Goal: Task Accomplishment & Management: Complete application form

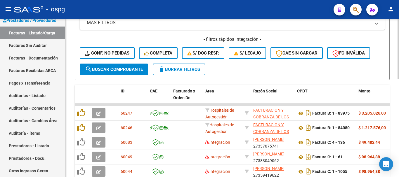
scroll to position [146, 0]
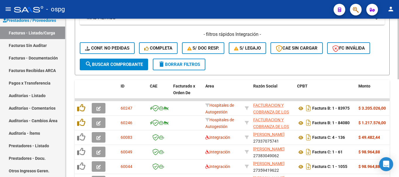
click at [191, 66] on span "delete Borrar Filtros" at bounding box center [179, 64] width 42 height 5
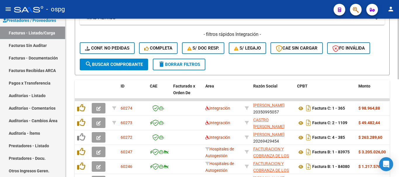
scroll to position [175, 0]
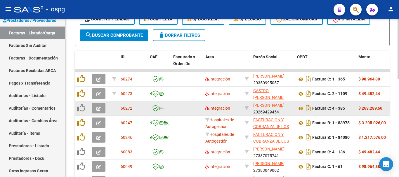
click at [99, 110] on icon "button" at bounding box center [98, 109] width 4 height 4
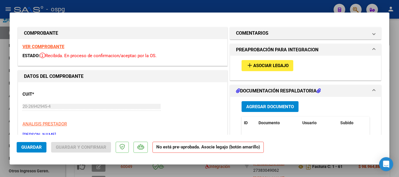
click at [47, 46] on strong "VER COMPROBANTE" at bounding box center [43, 46] width 42 height 5
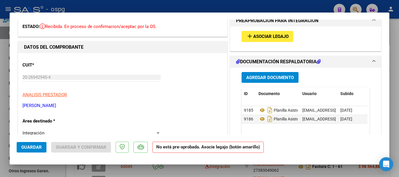
scroll to position [0, 0]
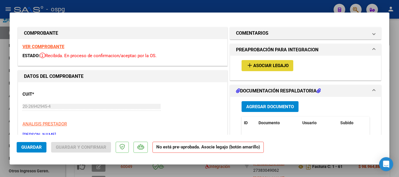
click at [264, 67] on span "Asociar Legajo" at bounding box center [270, 65] width 35 height 5
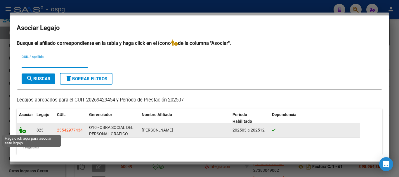
click at [24, 132] on icon at bounding box center [22, 130] width 7 height 6
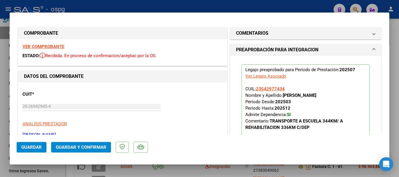
click at [31, 149] on span "Guardar" at bounding box center [31, 147] width 20 height 5
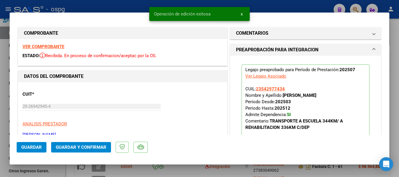
click at [393, 115] on div at bounding box center [199, 88] width 399 height 177
type input "$ 0,00"
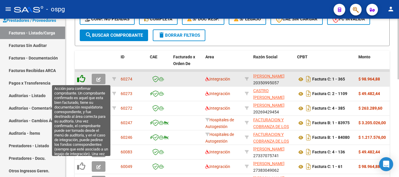
click at [83, 80] on icon at bounding box center [81, 79] width 8 height 8
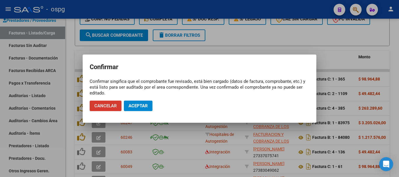
click at [134, 106] on span "Aceptar" at bounding box center [137, 105] width 19 height 5
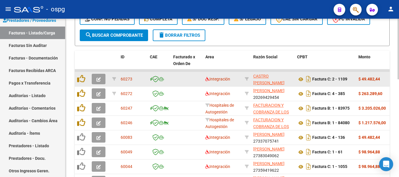
click at [98, 80] on icon "button" at bounding box center [98, 79] width 4 height 4
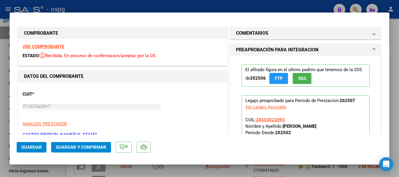
click at [54, 48] on strong "VER COMPROBANTE" at bounding box center [43, 46] width 42 height 5
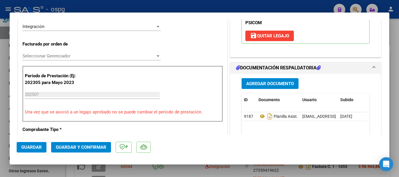
scroll to position [146, 0]
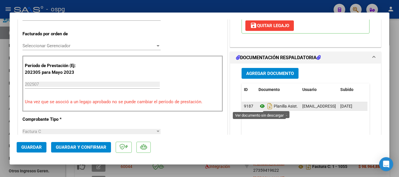
click at [259, 107] on icon at bounding box center [262, 106] width 8 height 7
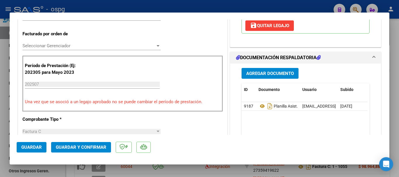
click at [393, 102] on div at bounding box center [199, 88] width 399 height 177
type input "$ 0,00"
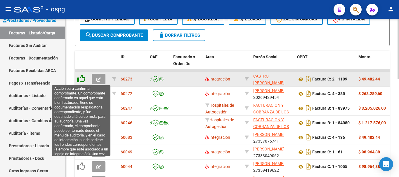
click at [82, 79] on icon at bounding box center [81, 79] width 8 height 8
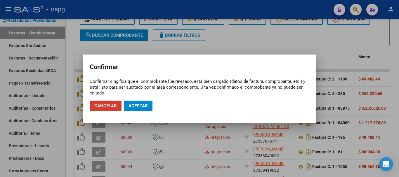
click at [146, 106] on span "Aceptar" at bounding box center [137, 105] width 19 height 5
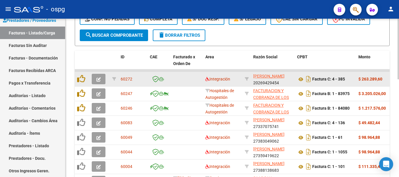
click at [99, 80] on icon "button" at bounding box center [98, 79] width 4 height 4
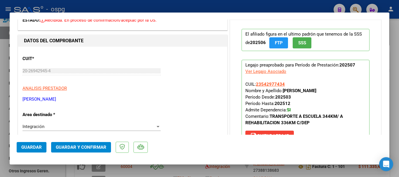
scroll to position [0, 0]
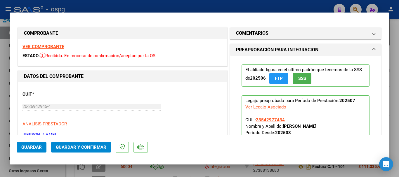
click at [55, 48] on strong "VER COMPROBANTE" at bounding box center [43, 46] width 42 height 5
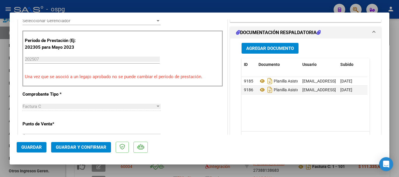
scroll to position [175, 0]
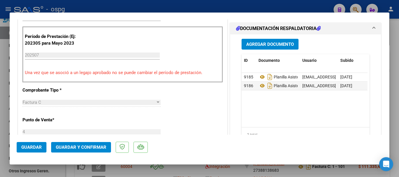
click at [397, 97] on div at bounding box center [199, 88] width 399 height 177
type input "$ 0,00"
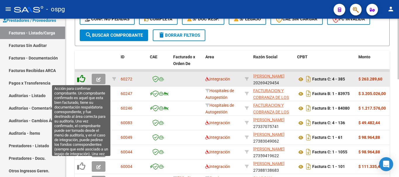
click at [81, 79] on icon at bounding box center [81, 79] width 8 height 8
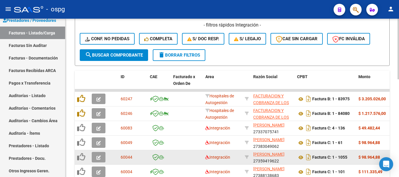
scroll to position [117, 0]
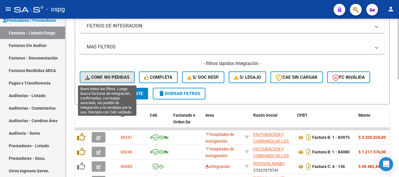
click at [118, 77] on span "Conf. no pedidas" at bounding box center [107, 77] width 44 height 5
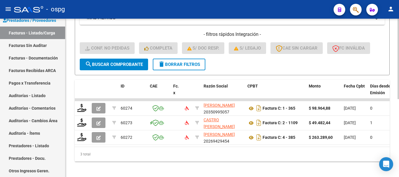
scroll to position [154, 0]
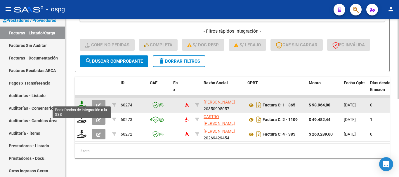
click at [82, 101] on icon at bounding box center [81, 105] width 9 height 8
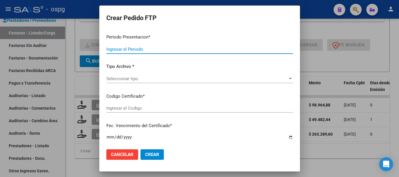
type input "202507"
type input "$ 98.964,88"
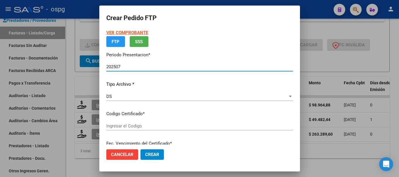
type input "7155320226"
type input "[DATE]"
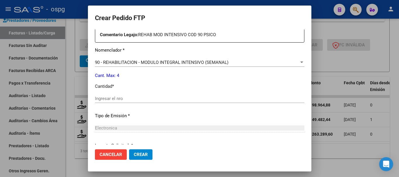
scroll to position [234, 0]
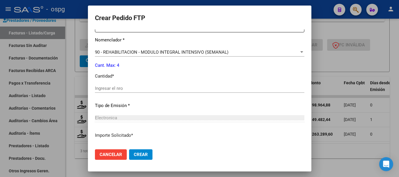
click at [188, 89] on input "Ingresar el nro" at bounding box center [199, 88] width 209 height 5
type input "4"
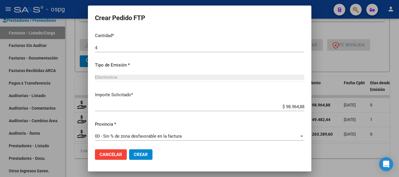
scroll to position [276, 0]
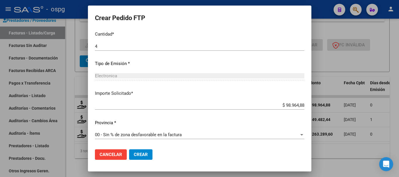
click at [137, 150] on button "Crear" at bounding box center [140, 154] width 23 height 11
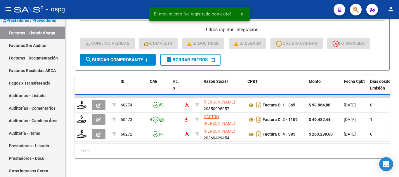
scroll to position [139, 0]
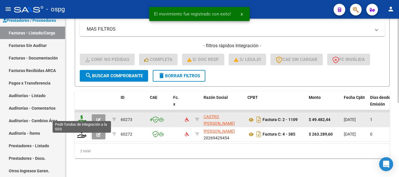
click at [82, 116] on icon at bounding box center [81, 119] width 9 height 8
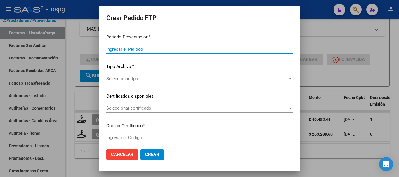
type input "202507"
type input "$ 49.482,44"
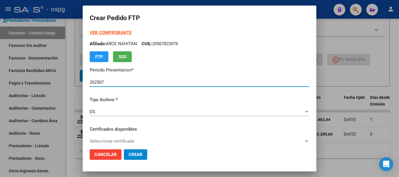
type input "1318440050"
type input "[DATE]"
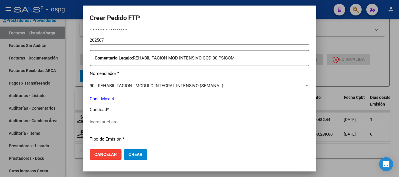
scroll to position [204, 0]
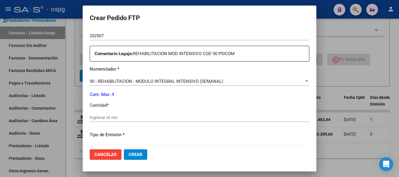
click at [134, 116] on input "Ingresar el nro" at bounding box center [200, 117] width 220 height 5
type input "4"
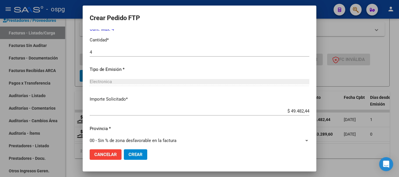
scroll to position [276, 0]
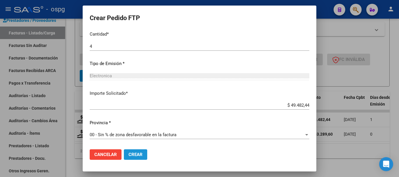
click at [130, 156] on span "Crear" at bounding box center [135, 154] width 14 height 5
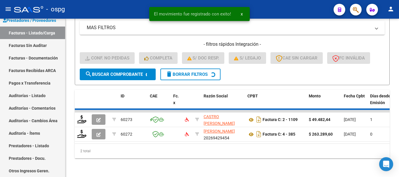
scroll to position [125, 0]
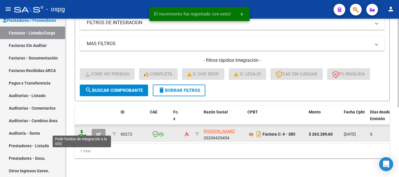
click at [82, 131] on icon at bounding box center [81, 134] width 9 height 8
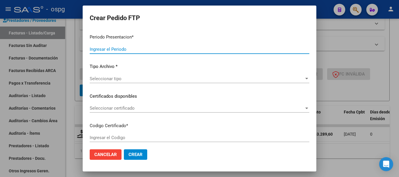
type input "202507"
type input "$ 263.289,60"
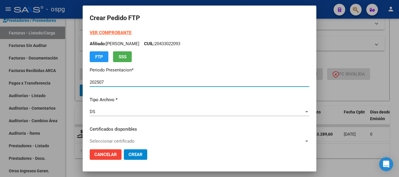
type input "4456857463"
type input "[DATE]"
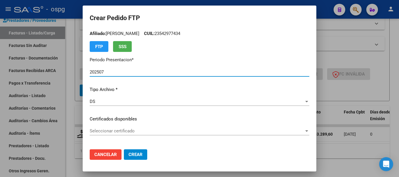
scroll to position [0, 0]
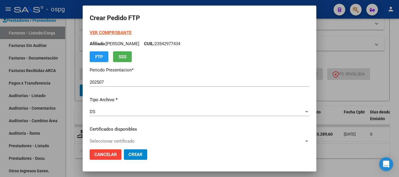
click at [108, 32] on strong "VER COMPROBANTE" at bounding box center [111, 32] width 42 height 5
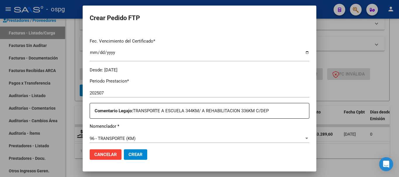
scroll to position [146, 0]
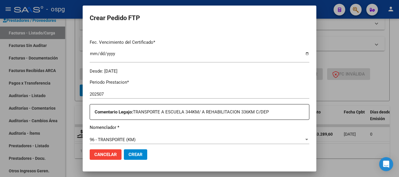
click at [396, 133] on div at bounding box center [199, 88] width 399 height 177
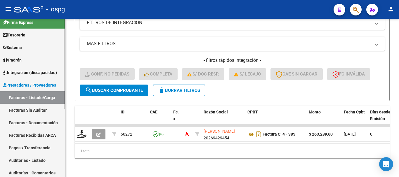
scroll to position [0, 0]
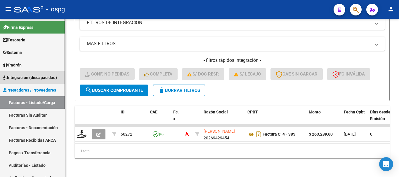
click at [34, 79] on span "Integración (discapacidad)" at bounding box center [30, 77] width 54 height 6
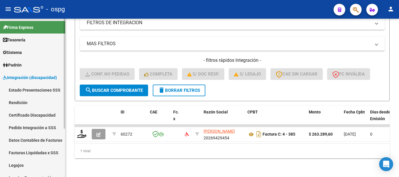
click at [30, 131] on link "Pedido Integración a SSS" at bounding box center [32, 127] width 65 height 13
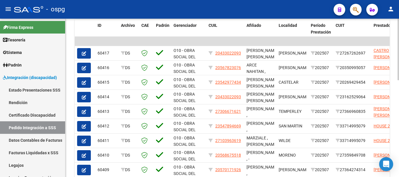
scroll to position [192, 0]
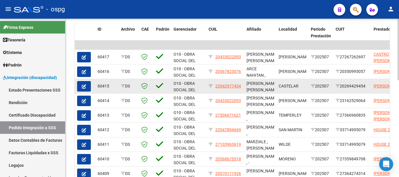
click at [83, 87] on icon "button" at bounding box center [84, 86] width 4 height 4
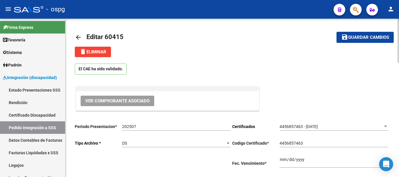
type input "23542977434"
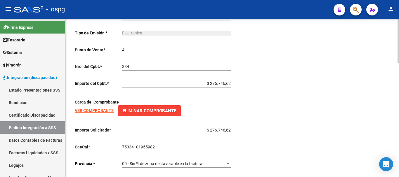
scroll to position [380, 0]
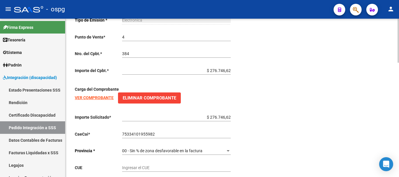
click at [93, 98] on strong "VER COMPROBANTE" at bounding box center [94, 97] width 39 height 5
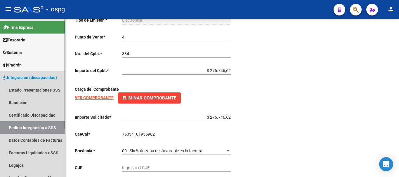
click at [52, 129] on link "Pedido Integración a SSS" at bounding box center [32, 127] width 65 height 13
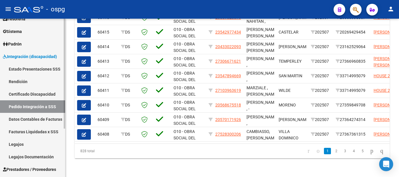
scroll to position [58, 0]
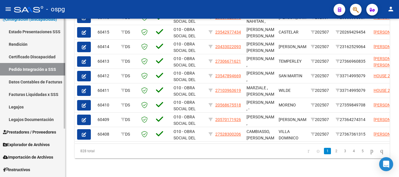
click at [44, 134] on span "Prestadores / Proveedores" at bounding box center [29, 132] width 53 height 6
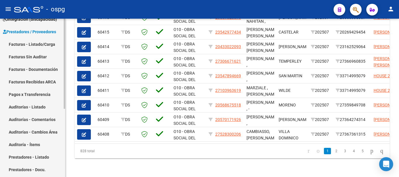
click at [41, 46] on link "Facturas - Listado/Carga" at bounding box center [32, 44] width 65 height 13
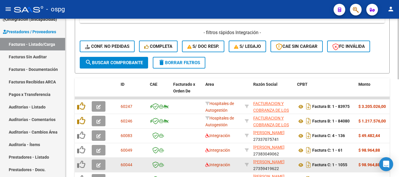
scroll to position [110, 0]
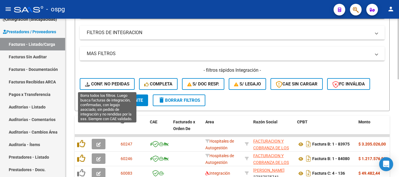
click at [102, 83] on span "Conf. no pedidas" at bounding box center [107, 83] width 44 height 5
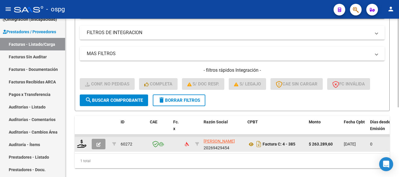
click at [98, 145] on icon "button" at bounding box center [98, 144] width 4 height 4
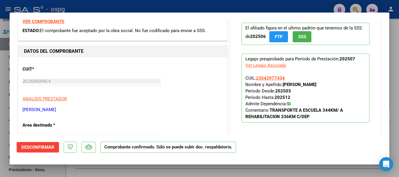
scroll to position [0, 0]
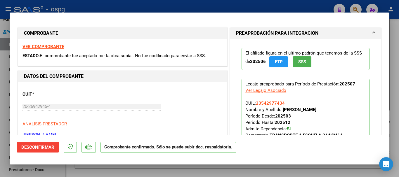
click at [392, 109] on div at bounding box center [199, 88] width 399 height 177
type input "$ 0,00"
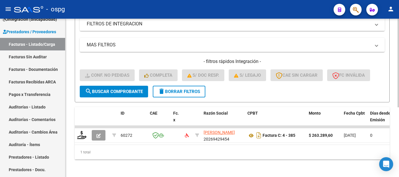
scroll to position [125, 0]
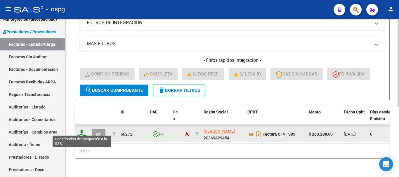
click at [84, 131] on icon at bounding box center [81, 134] width 9 height 8
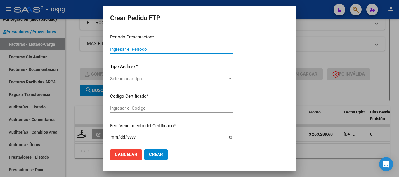
type input "202507"
type input "$ 263.289,60"
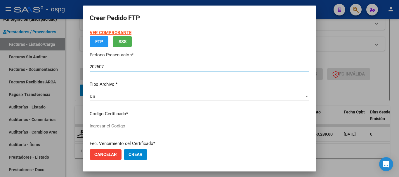
type input "4456857463"
type input "[DATE]"
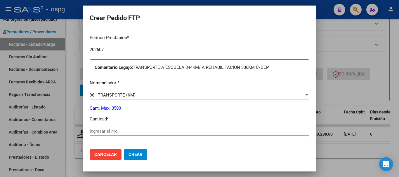
scroll to position [220, 0]
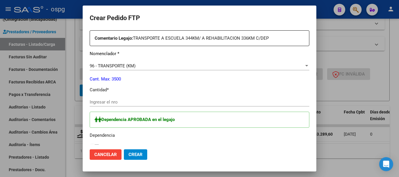
click at [150, 102] on input "Ingresar el nro" at bounding box center [200, 102] width 220 height 5
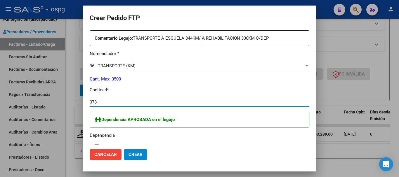
type input "378"
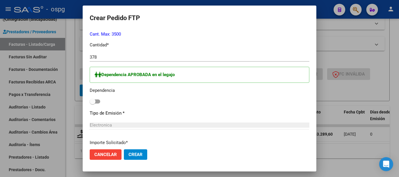
scroll to position [278, 0]
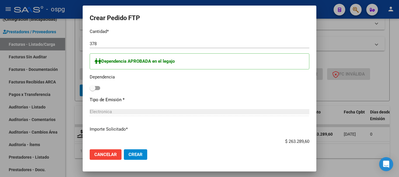
click at [97, 89] on span at bounding box center [95, 88] width 11 height 4
click at [93, 90] on input "checkbox" at bounding box center [92, 90] width 0 height 0
checkbox input "true"
click at [130, 151] on button "Crear" at bounding box center [135, 154] width 23 height 11
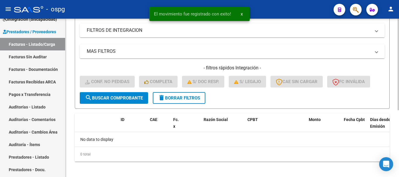
scroll to position [116, 0]
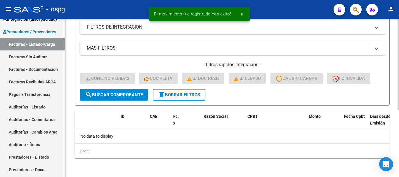
click at [181, 94] on span "delete Borrar Filtros" at bounding box center [179, 94] width 42 height 5
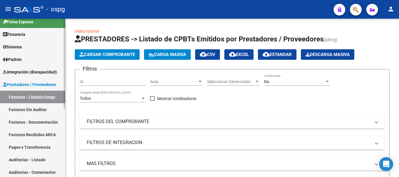
scroll to position [0, 0]
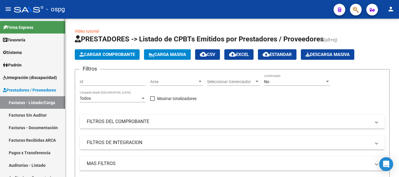
click at [26, 79] on span "Integración (discapacidad)" at bounding box center [30, 77] width 54 height 6
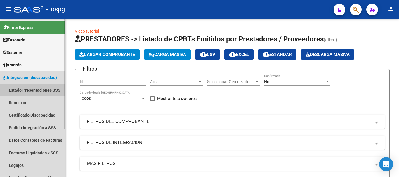
click at [44, 90] on link "Estado Presentaciones SSS" at bounding box center [32, 90] width 65 height 13
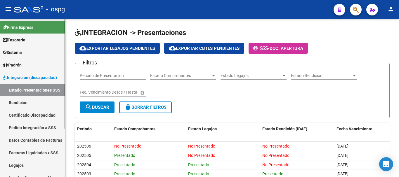
click at [34, 130] on link "Pedido Integración a SSS" at bounding box center [32, 127] width 65 height 13
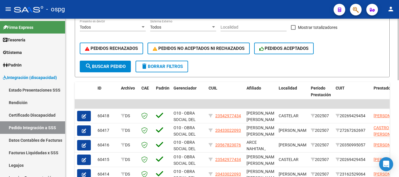
scroll to position [146, 0]
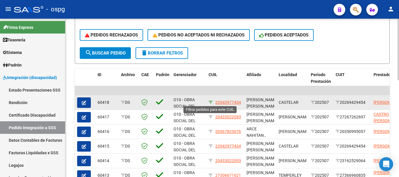
click at [210, 101] on icon at bounding box center [210, 102] width 4 height 4
type input "23542977434"
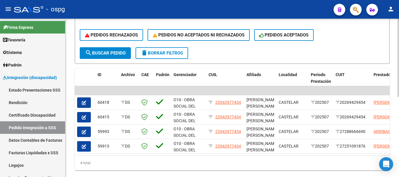
click at [181, 55] on span "delete Borrar Filtros" at bounding box center [162, 53] width 42 height 5
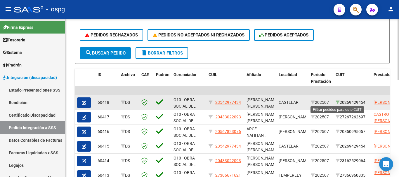
click at [337, 102] on icon at bounding box center [337, 102] width 4 height 4
type input "20269429454"
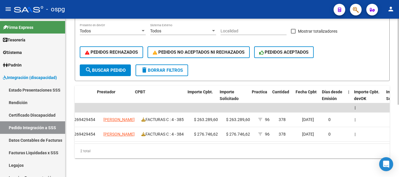
scroll to position [0, 305]
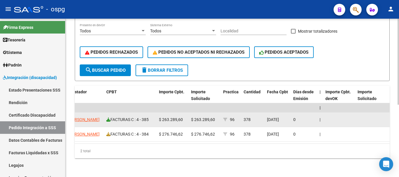
click at [108, 118] on icon at bounding box center [108, 120] width 4 height 4
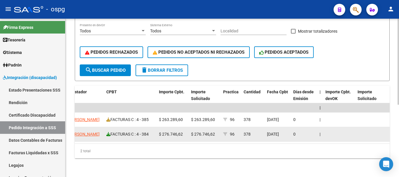
click at [108, 132] on icon at bounding box center [108, 134] width 4 height 4
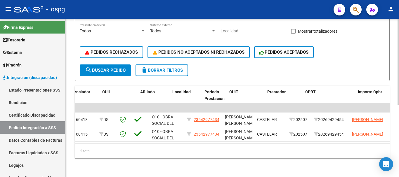
scroll to position [0, 0]
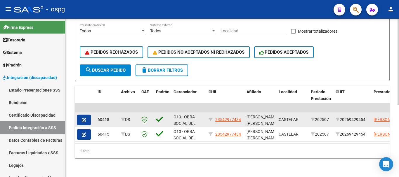
click at [83, 118] on icon "button" at bounding box center [84, 120] width 4 height 4
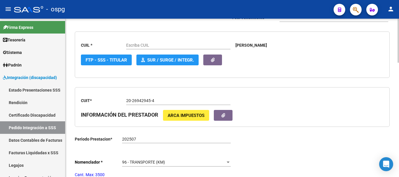
type input "23542977434"
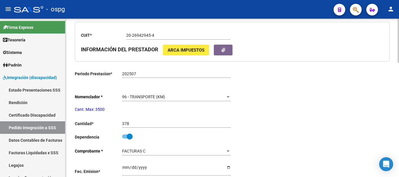
scroll to position [234, 0]
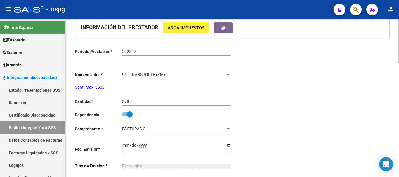
click at [166, 104] on input "378" at bounding box center [176, 101] width 109 height 5
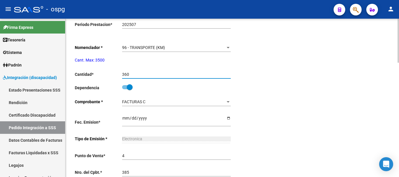
scroll to position [292, 0]
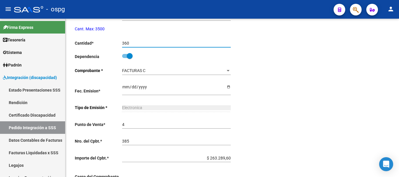
type input "360"
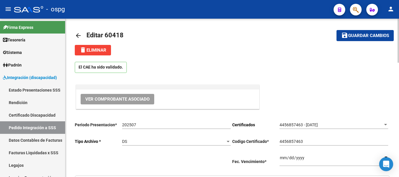
scroll to position [0, 0]
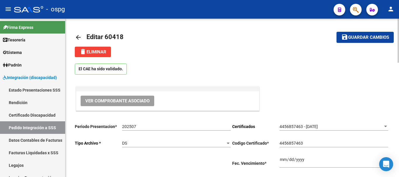
click at [365, 40] on span "Guardar cambios" at bounding box center [368, 37] width 41 height 5
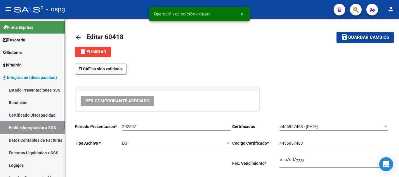
click at [37, 128] on link "Pedido Integración a SSS" at bounding box center [32, 127] width 65 height 13
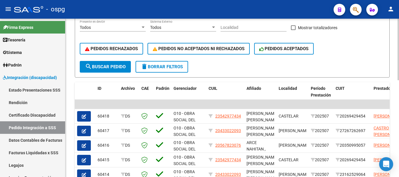
scroll to position [146, 0]
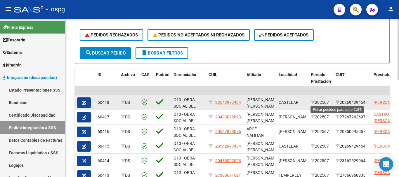
click at [337, 101] on icon at bounding box center [337, 102] width 4 height 4
type input "20269429454"
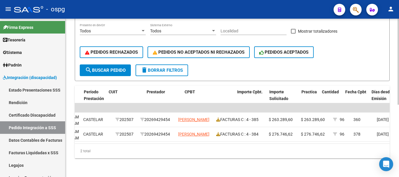
scroll to position [0, 272]
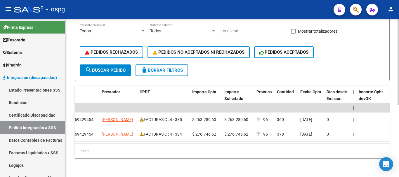
click at [206, 145] on div "2 total" at bounding box center [232, 151] width 315 height 15
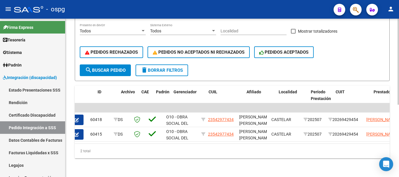
scroll to position [0, 0]
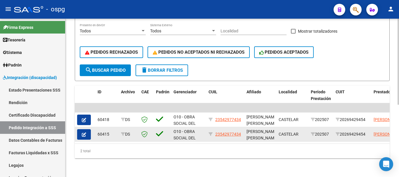
click at [85, 133] on icon "button" at bounding box center [84, 135] width 4 height 4
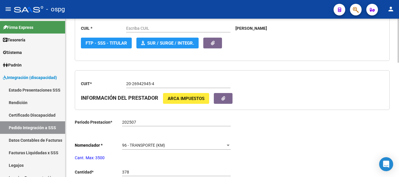
type input "23542977434"
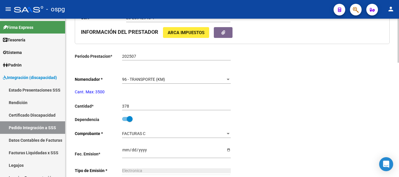
scroll to position [263, 0]
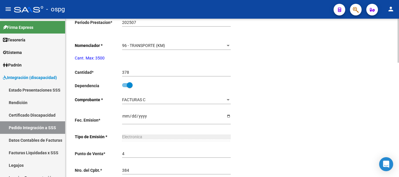
click at [168, 73] on input "378" at bounding box center [176, 72] width 109 height 5
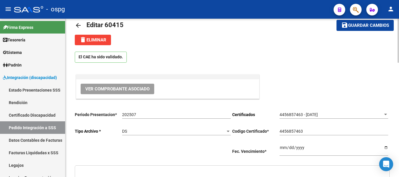
scroll to position [0, 0]
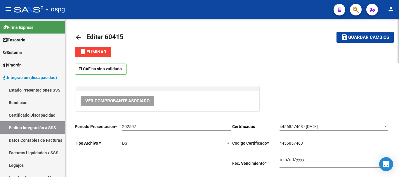
type input "320"
click at [362, 40] on button "save Guardar cambios" at bounding box center [364, 37] width 57 height 11
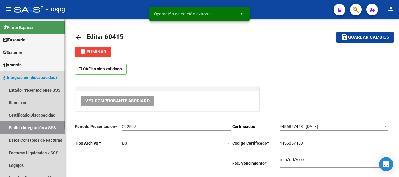
click at [36, 130] on link "Pedido Integración a SSS" at bounding box center [32, 127] width 65 height 13
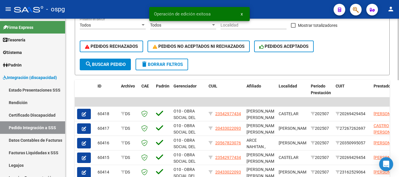
scroll to position [146, 0]
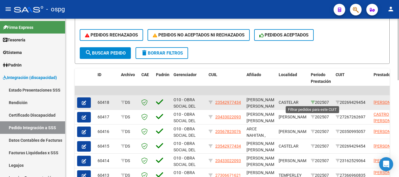
click at [313, 102] on icon at bounding box center [313, 102] width 4 height 4
click at [337, 101] on icon at bounding box center [337, 102] width 4 height 4
type input "20269429454"
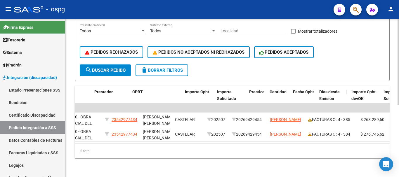
scroll to position [0, 0]
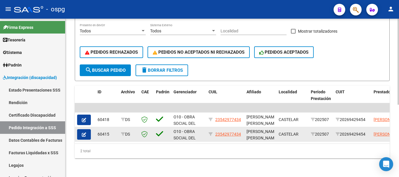
click at [83, 133] on icon "button" at bounding box center [84, 135] width 4 height 4
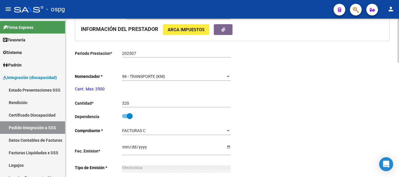
type input "23542977434"
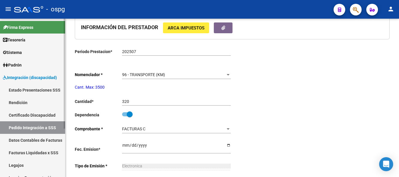
click at [41, 126] on link "Pedido Integración a SSS" at bounding box center [32, 127] width 65 height 13
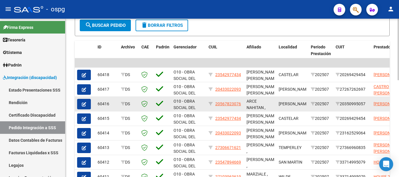
scroll to position [146, 0]
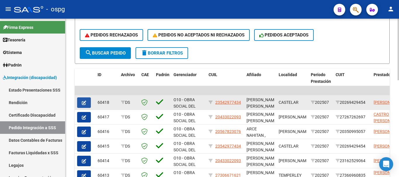
click at [87, 103] on button "button" at bounding box center [84, 103] width 14 height 11
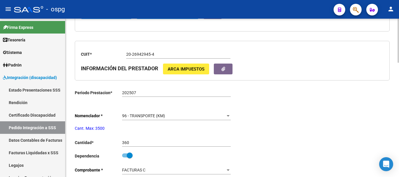
type input "23542977434"
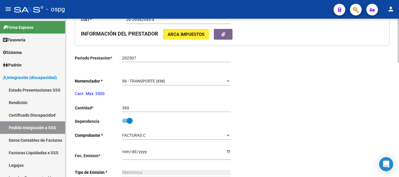
scroll to position [234, 0]
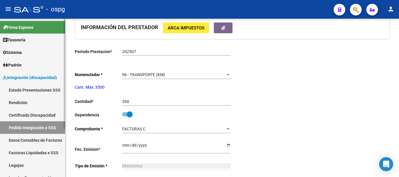
click at [27, 128] on link "Pedido Integración a SSS" at bounding box center [32, 127] width 65 height 13
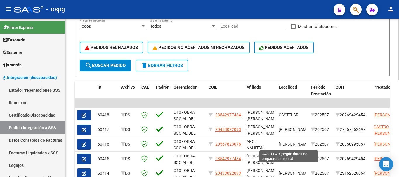
scroll to position [58, 0]
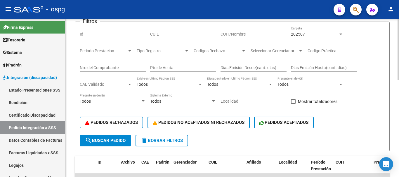
click at [162, 142] on span "delete Borrar Filtros" at bounding box center [162, 140] width 42 height 5
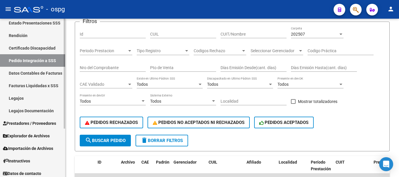
scroll to position [70, 0]
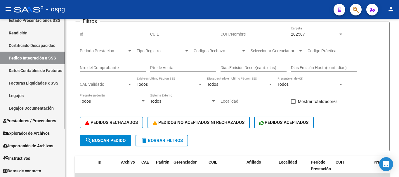
click at [34, 123] on span "Prestadores / Proveedores" at bounding box center [29, 121] width 53 height 6
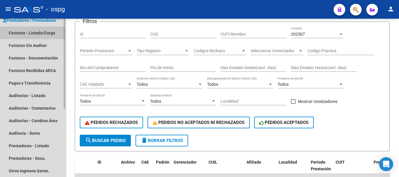
click at [35, 35] on link "Facturas - Listado/Carga" at bounding box center [32, 33] width 65 height 13
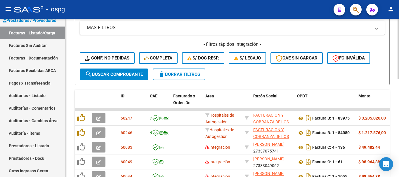
scroll to position [146, 0]
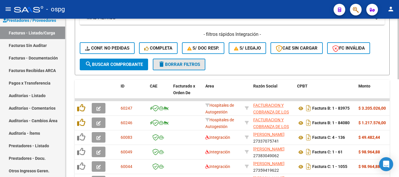
click at [190, 62] on span "delete Borrar Filtros" at bounding box center [179, 64] width 42 height 5
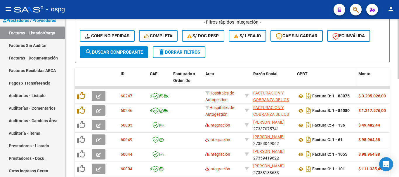
scroll to position [117, 0]
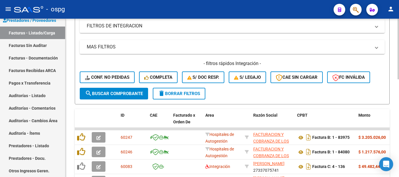
click at [187, 95] on span "delete Borrar Filtros" at bounding box center [179, 93] width 42 height 5
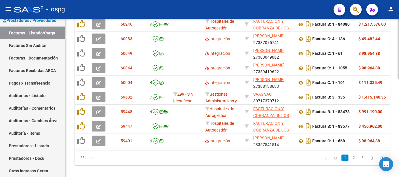
scroll to position [256, 0]
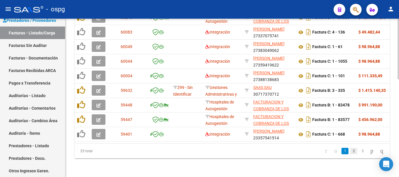
click at [350, 153] on link "2" at bounding box center [353, 151] width 7 height 6
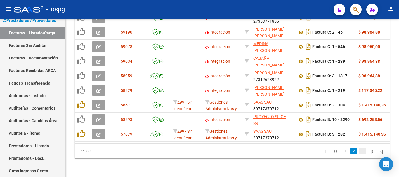
click at [359, 153] on link "3" at bounding box center [362, 151] width 7 height 6
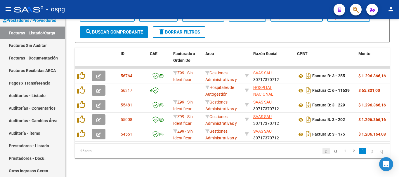
click at [324, 152] on icon "go to first page" at bounding box center [326, 150] width 4 height 7
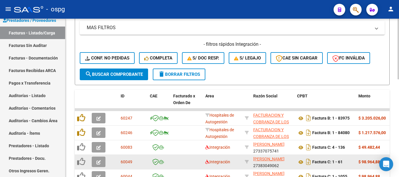
scroll to position [110, 0]
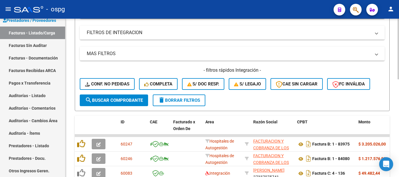
click at [192, 99] on span "delete Borrar Filtros" at bounding box center [179, 100] width 42 height 5
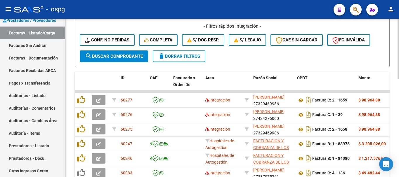
scroll to position [168, 0]
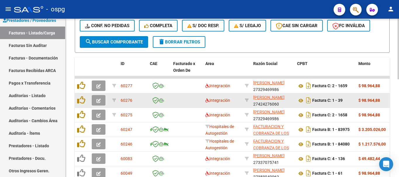
click at [97, 102] on icon "button" at bounding box center [98, 101] width 4 height 4
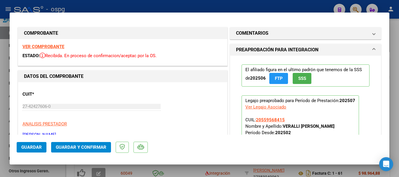
click at [48, 47] on strong "VER COMPROBANTE" at bounding box center [43, 46] width 42 height 5
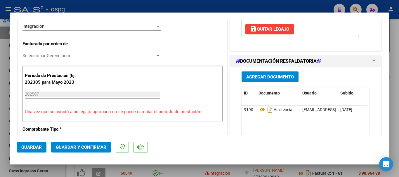
scroll to position [146, 0]
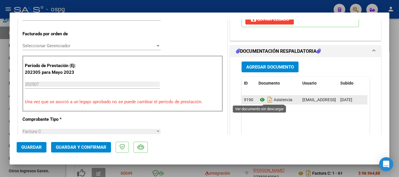
click at [259, 100] on icon at bounding box center [262, 99] width 8 height 7
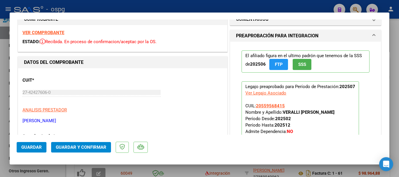
scroll to position [0, 0]
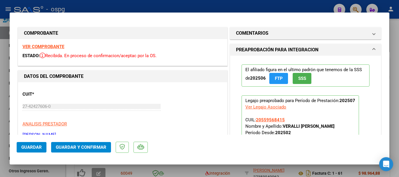
click at [397, 119] on div at bounding box center [199, 88] width 399 height 177
type input "$ 0,00"
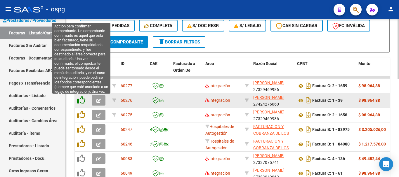
click at [84, 101] on icon at bounding box center [81, 100] width 8 height 8
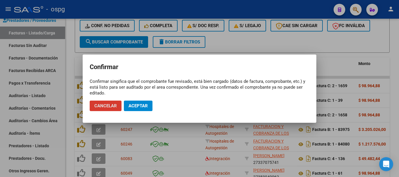
click at [148, 107] on button "Aceptar" at bounding box center [138, 106] width 29 height 11
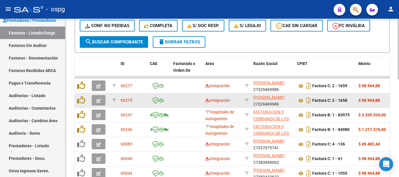
click at [98, 102] on icon "button" at bounding box center [98, 101] width 4 height 4
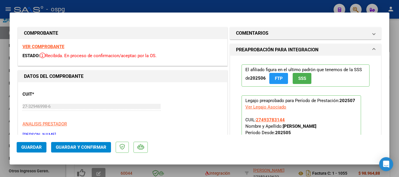
click at [54, 46] on strong "VER COMPROBANTE" at bounding box center [43, 46] width 42 height 5
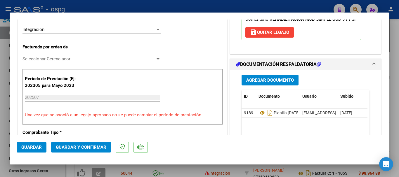
scroll to position [146, 0]
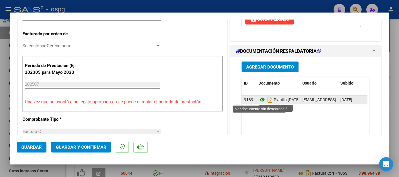
click at [260, 100] on icon at bounding box center [262, 99] width 8 height 7
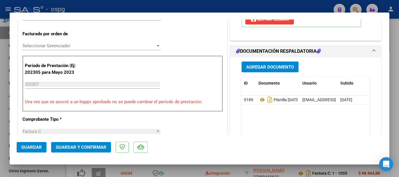
click at [395, 93] on div at bounding box center [199, 88] width 399 height 177
type input "$ 0,00"
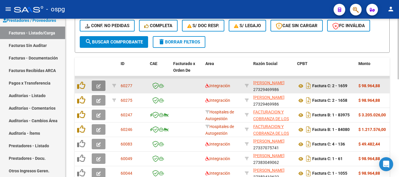
click at [98, 86] on icon "button" at bounding box center [98, 86] width 4 height 4
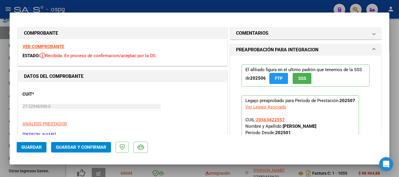
click at [44, 47] on strong "VER COMPROBANTE" at bounding box center [43, 46] width 42 height 5
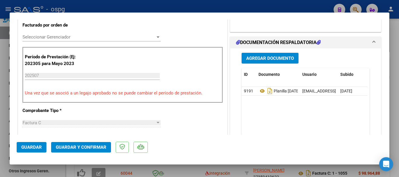
scroll to position [175, 0]
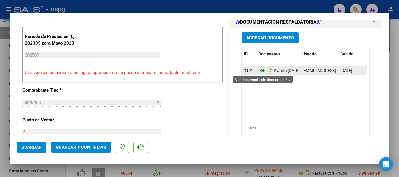
click at [261, 71] on icon at bounding box center [262, 70] width 8 height 7
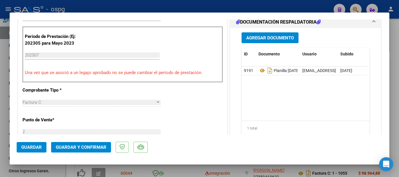
click at [395, 98] on div at bounding box center [199, 88] width 399 height 177
type input "$ 0,00"
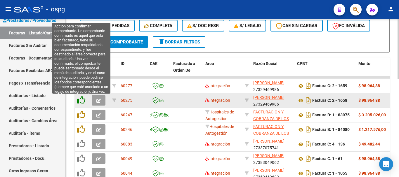
click at [81, 100] on icon at bounding box center [81, 100] width 8 height 8
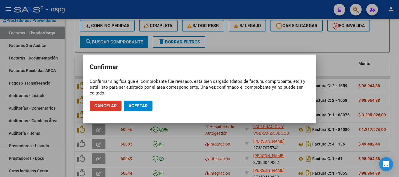
click at [144, 106] on span "Aceptar" at bounding box center [137, 105] width 19 height 5
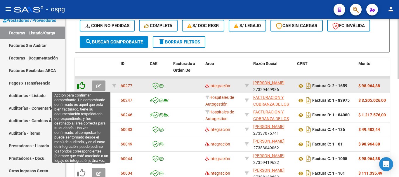
click at [80, 86] on icon at bounding box center [81, 85] width 8 height 8
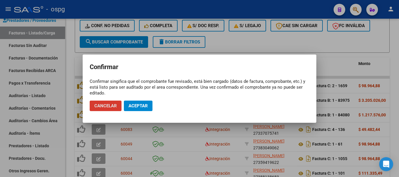
click at [148, 107] on button "Aceptar" at bounding box center [138, 106] width 29 height 11
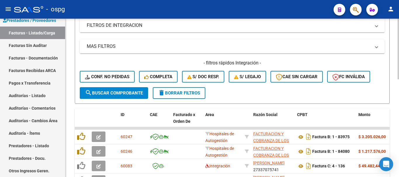
scroll to position [110, 0]
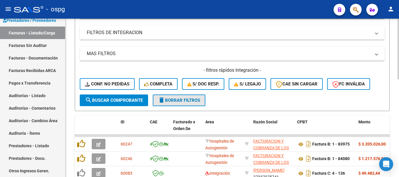
click at [178, 98] on span "delete Borrar Filtros" at bounding box center [179, 100] width 42 height 5
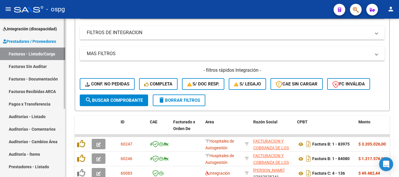
scroll to position [32, 0]
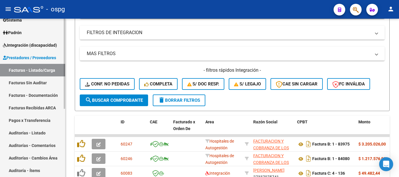
click at [23, 47] on span "Integración (discapacidad)" at bounding box center [30, 45] width 54 height 6
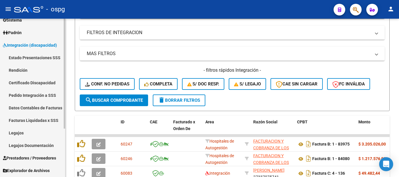
click at [17, 131] on link "Legajos" at bounding box center [32, 133] width 65 height 13
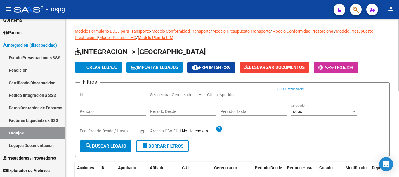
click at [315, 96] on input "CUIT / Razon Social" at bounding box center [310, 95] width 66 height 5
type input "audiologia"
click at [258, 112] on input "Periodo Hasta" at bounding box center [253, 111] width 66 height 5
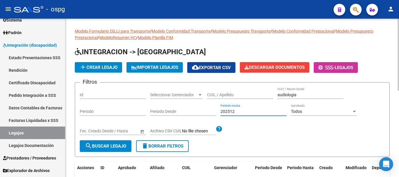
type input "202512"
click at [174, 113] on input "Periodo Desde" at bounding box center [183, 111] width 66 height 5
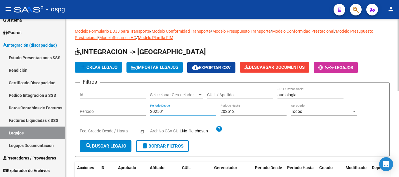
type input "202501"
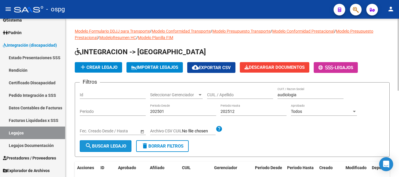
click at [104, 147] on span "search Buscar Legajo" at bounding box center [105, 146] width 41 height 5
click at [300, 95] on input "audiologia" at bounding box center [310, 95] width 66 height 5
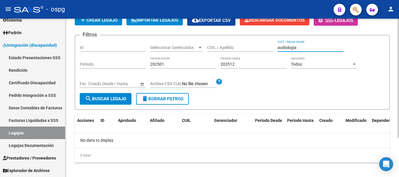
scroll to position [52, 0]
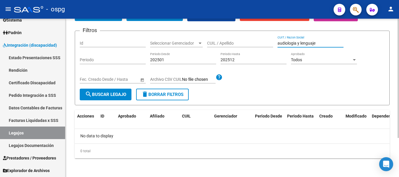
type input "audiologia y lenguaje"
click at [117, 95] on span "search Buscar Legajo" at bounding box center [105, 94] width 41 height 5
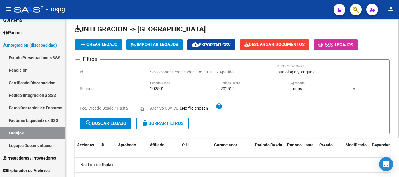
click at [254, 73] on input "CUIL / Apellido" at bounding box center [240, 72] width 66 height 5
type input "komesu"
click at [329, 72] on input "audiologia y lenguaje" at bounding box center [310, 72] width 66 height 5
type input "a"
click at [120, 126] on span "search Buscar Legajo" at bounding box center [105, 123] width 41 height 5
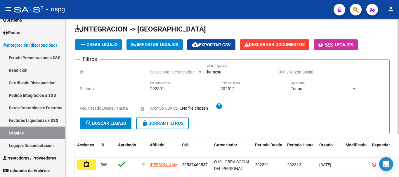
scroll to position [52, 0]
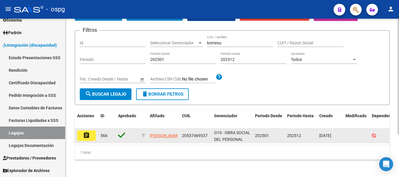
click at [91, 139] on button "assignment" at bounding box center [86, 136] width 19 height 11
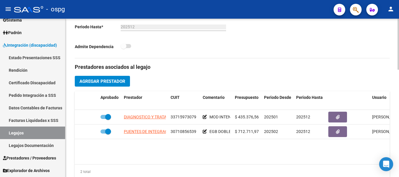
scroll to position [175, 0]
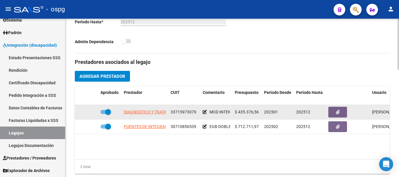
drag, startPoint x: 196, startPoint y: 112, endPoint x: 171, endPoint y: 114, distance: 24.9
click at [171, 114] on span "33715973079" at bounding box center [184, 112] width 26 height 5
copy span "33715973079"
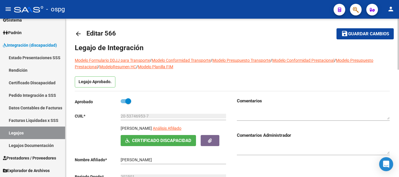
scroll to position [0, 0]
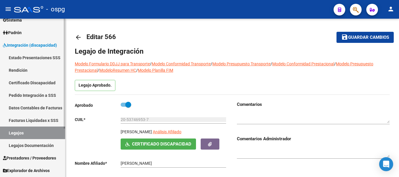
click at [32, 133] on link "Legajos" at bounding box center [32, 133] width 65 height 13
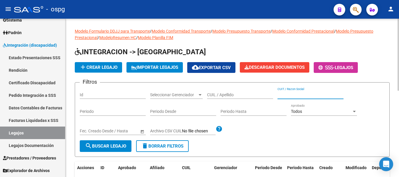
paste input "33715973079"
type input "33715973079"
click at [204, 112] on input "Periodo Desde" at bounding box center [183, 111] width 66 height 5
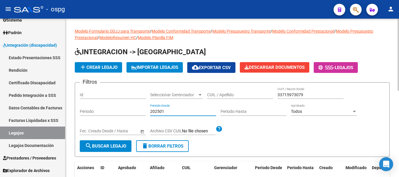
type input "202501"
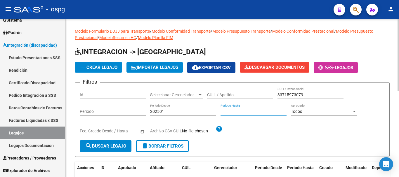
click at [250, 111] on input "Periodo Hasta" at bounding box center [253, 111] width 66 height 5
type input "202512"
click at [108, 148] on span "search Buscar Legajo" at bounding box center [105, 146] width 41 height 5
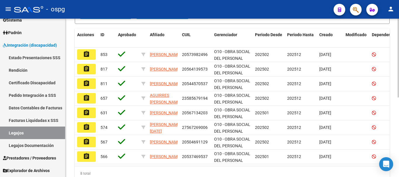
scroll to position [146, 0]
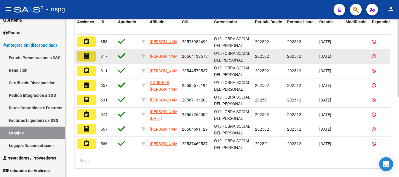
click at [92, 60] on button "assignment" at bounding box center [86, 56] width 19 height 11
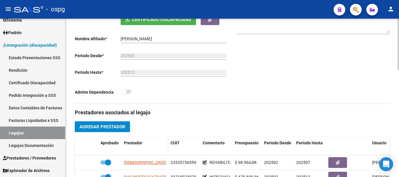
scroll to position [29, 0]
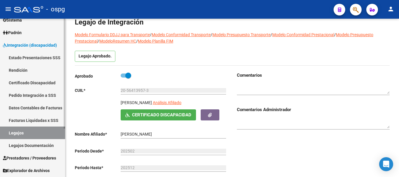
click at [34, 134] on link "Legajos" at bounding box center [32, 133] width 65 height 13
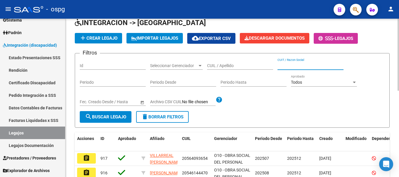
paste input "33715973079"
type input "33715973079"
click at [188, 81] on input "Periodo Desde" at bounding box center [183, 82] width 66 height 5
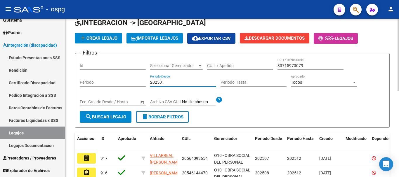
type input "202501"
click at [249, 82] on input "Periodo Hasta" at bounding box center [253, 82] width 66 height 5
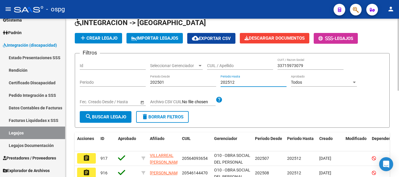
type input "202512"
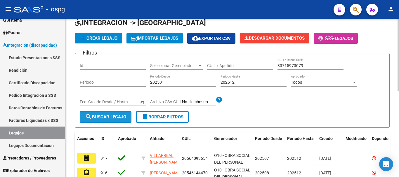
click at [101, 121] on button "search Buscar Legajo" at bounding box center [106, 117] width 52 height 12
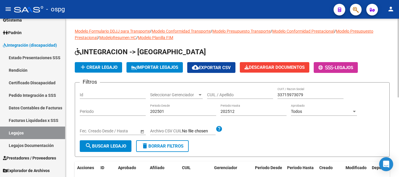
click at [232, 94] on input "CUIL / Apellido" at bounding box center [240, 95] width 66 height 5
click at [118, 149] on button "search Buscar Legajo" at bounding box center [106, 146] width 52 height 12
click at [251, 96] on input "[PERSON_NAME]" at bounding box center [240, 95] width 66 height 5
type input "[PERSON_NAME]"
click at [175, 112] on input "202501" at bounding box center [183, 111] width 66 height 5
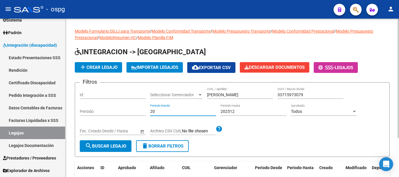
type input "2"
click at [242, 112] on input "202512" at bounding box center [253, 111] width 66 height 5
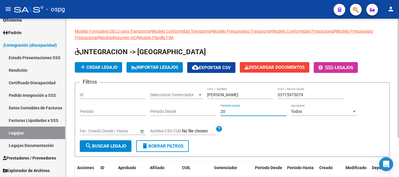
type input "2"
click at [309, 95] on input "33715973079" at bounding box center [310, 95] width 66 height 5
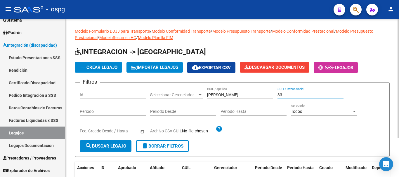
type input "3"
drag, startPoint x: 109, startPoint y: 148, endPoint x: 164, endPoint y: 147, distance: 54.6
click at [109, 148] on span "search Buscar Legajo" at bounding box center [105, 146] width 41 height 5
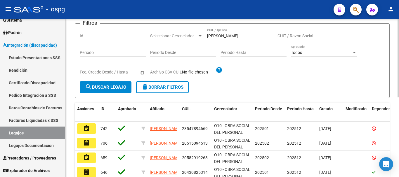
scroll to position [88, 0]
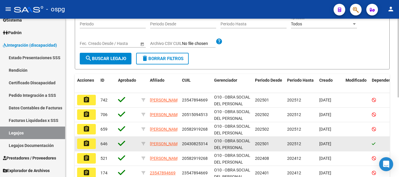
click at [91, 145] on button "assignment" at bounding box center [86, 144] width 19 height 11
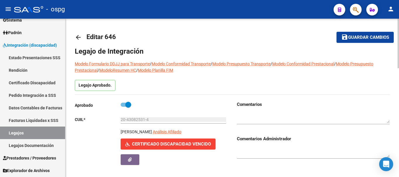
click at [166, 144] on span "Certificado Discapacidad Vencido" at bounding box center [171, 144] width 79 height 5
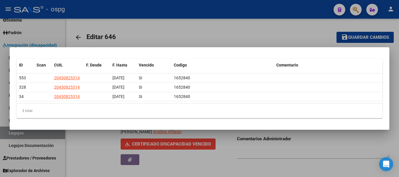
click at [345, 148] on div at bounding box center [199, 88] width 399 height 177
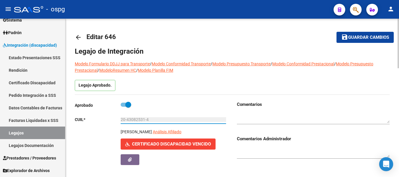
drag, startPoint x: 155, startPoint y: 119, endPoint x: 118, endPoint y: 123, distance: 37.9
click at [118, 122] on app-form-text-field "CUIL * 20-43082531-4 Ingresar CUIL" at bounding box center [150, 119] width 151 height 5
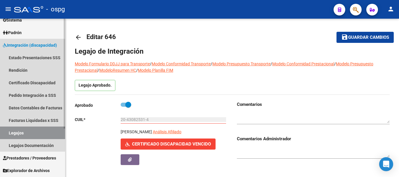
click at [30, 134] on link "Legajos" at bounding box center [32, 133] width 65 height 13
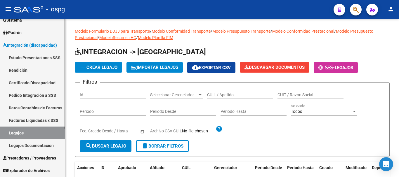
click at [44, 96] on link "Pedido Integración a SSS" at bounding box center [32, 95] width 65 height 13
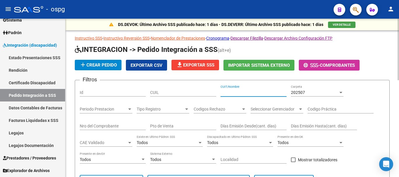
paste input "20-43082531-4"
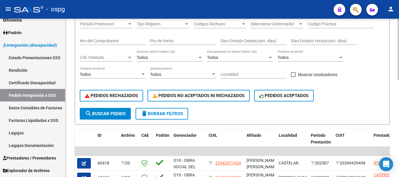
scroll to position [88, 0]
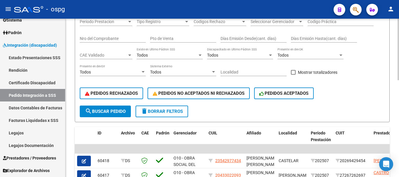
type input "20-43082531-4"
click at [119, 112] on span "search Buscar Pedido" at bounding box center [105, 111] width 41 height 5
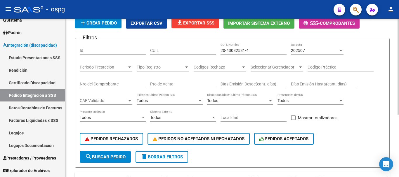
scroll to position [29, 0]
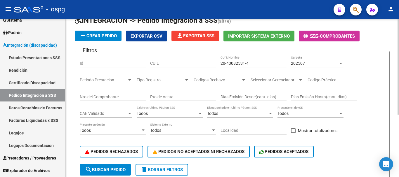
click at [339, 64] on div at bounding box center [340, 63] width 5 height 5
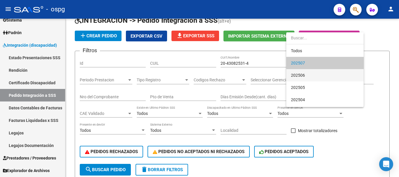
click at [332, 75] on span "202506" at bounding box center [325, 75] width 68 height 12
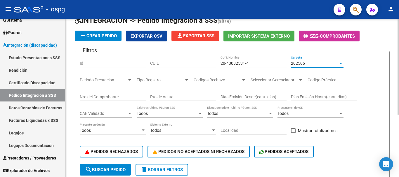
click at [101, 170] on span "search Buscar Pedido" at bounding box center [105, 169] width 41 height 5
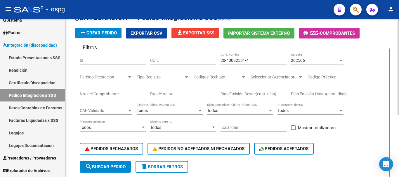
scroll to position [15, 0]
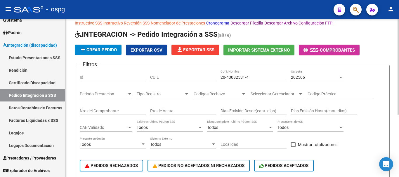
click at [338, 77] on div "202506" at bounding box center [314, 77] width 47 height 5
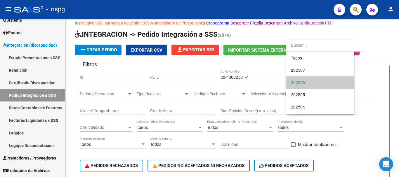
scroll to position [6, 0]
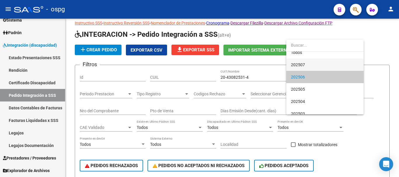
click at [328, 63] on span "202507" at bounding box center [325, 65] width 68 height 12
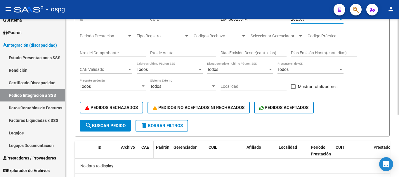
scroll to position [74, 0]
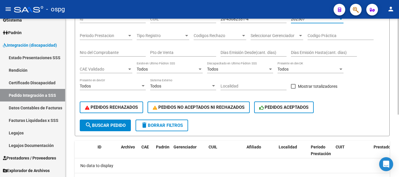
click at [116, 128] on span "search Buscar Pedido" at bounding box center [105, 125] width 41 height 5
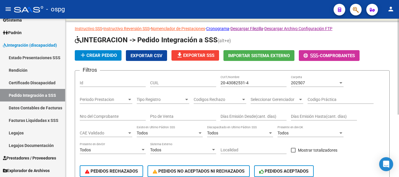
scroll to position [0, 0]
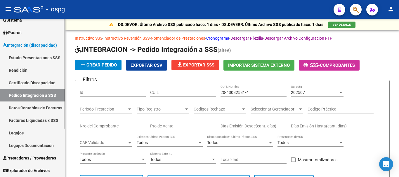
click at [37, 133] on link "Legajos" at bounding box center [32, 133] width 65 height 13
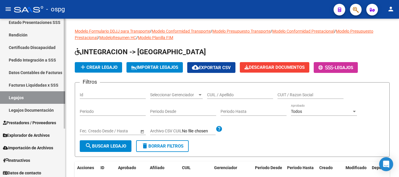
scroll to position [70, 0]
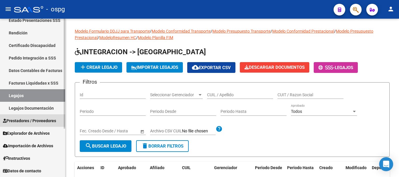
click at [27, 124] on span "Prestadores / Proveedores" at bounding box center [29, 121] width 53 height 6
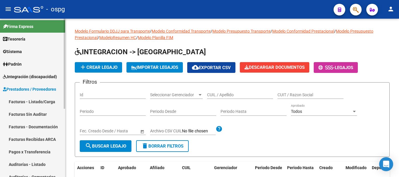
scroll to position [0, 0]
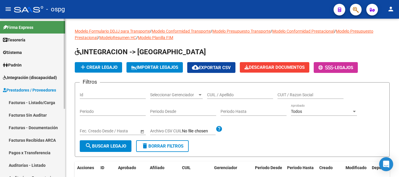
click at [21, 79] on span "Integración (discapacidad)" at bounding box center [30, 77] width 54 height 6
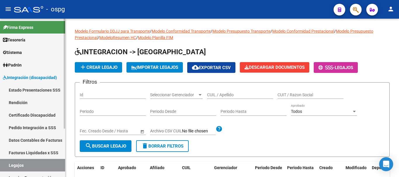
click at [35, 117] on link "Certificado Discapacidad" at bounding box center [32, 115] width 65 height 13
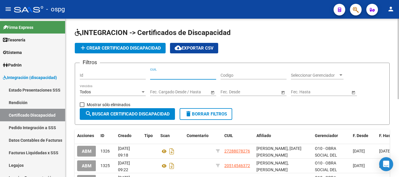
paste input "20-43082531-4"
type input "20-43082531-4"
click at [120, 114] on span "search Buscar Certificado Discapacidad" at bounding box center [127, 114] width 85 height 5
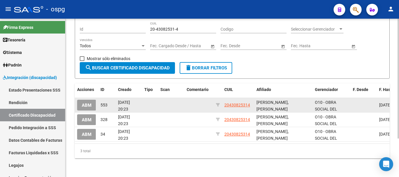
click at [87, 103] on span "ABM" at bounding box center [87, 105] width 10 height 5
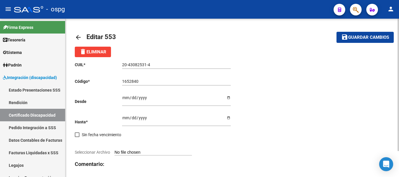
click at [79, 35] on mat-icon "arrow_back" at bounding box center [78, 37] width 7 height 7
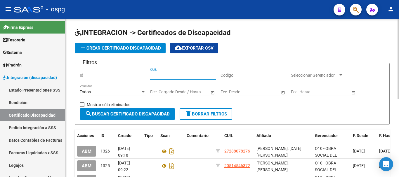
paste input "20-43082531-4"
type input "20-43082531-4"
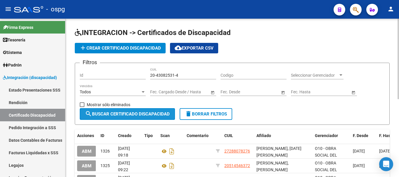
click at [112, 114] on span "search Buscar Certificado Discapacidad" at bounding box center [127, 114] width 85 height 5
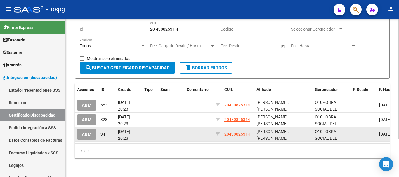
click at [90, 132] on span "ABM" at bounding box center [87, 134] width 10 height 5
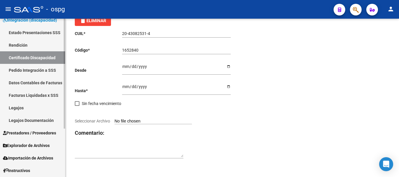
scroll to position [70, 0]
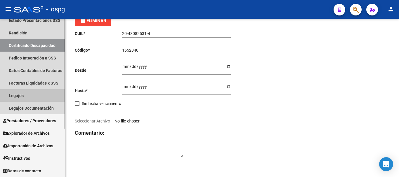
click at [38, 96] on link "Legajos" at bounding box center [32, 95] width 65 height 13
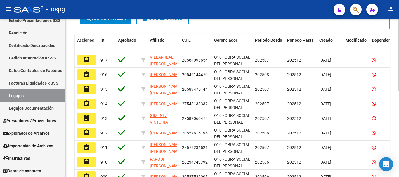
scroll to position [146, 0]
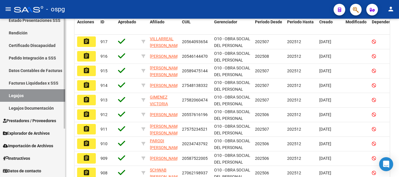
click at [19, 124] on span "Prestadores / Proveedores" at bounding box center [29, 121] width 53 height 6
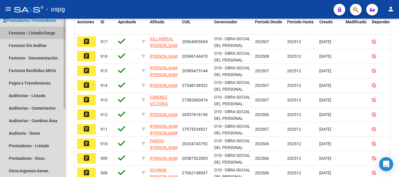
click at [32, 37] on link "Facturas - Listado/Carga" at bounding box center [32, 33] width 65 height 13
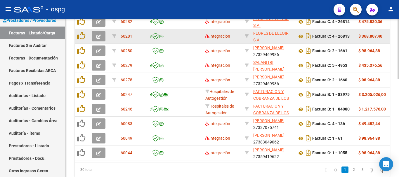
scroll to position [234, 0]
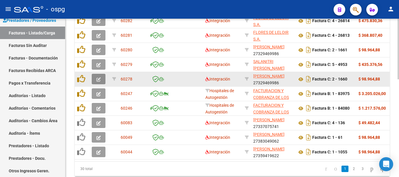
click at [97, 81] on icon "button" at bounding box center [98, 79] width 4 height 4
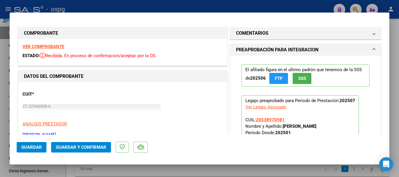
click at [57, 47] on strong "VER COMPROBANTE" at bounding box center [43, 46] width 42 height 5
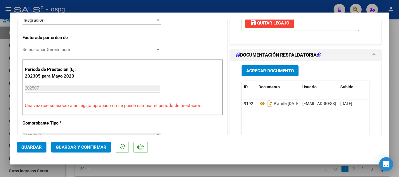
scroll to position [146, 0]
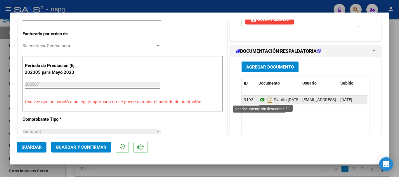
click at [259, 98] on icon at bounding box center [262, 99] width 8 height 7
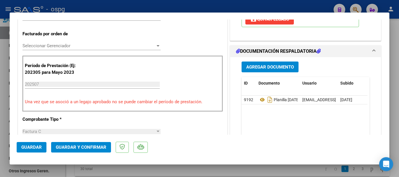
click at [396, 99] on div at bounding box center [199, 88] width 399 height 177
type input "$ 0,00"
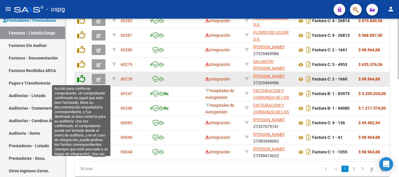
click at [81, 80] on icon at bounding box center [81, 79] width 8 height 8
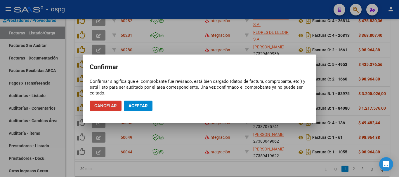
click at [136, 104] on span "Aceptar" at bounding box center [137, 105] width 19 height 5
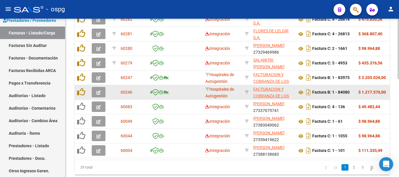
scroll to position [234, 0]
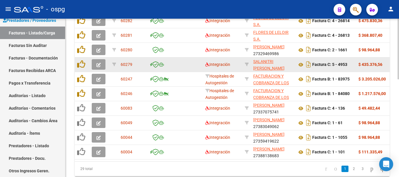
click at [98, 66] on icon "button" at bounding box center [98, 65] width 4 height 4
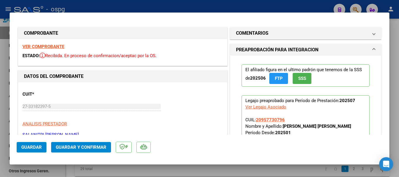
click at [55, 47] on strong "VER COMPROBANTE" at bounding box center [43, 46] width 42 height 5
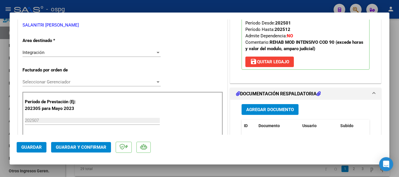
scroll to position [146, 0]
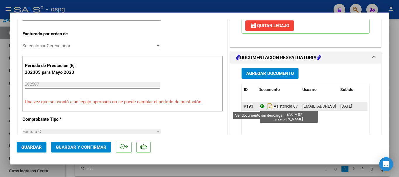
click at [260, 106] on icon at bounding box center [262, 106] width 8 height 7
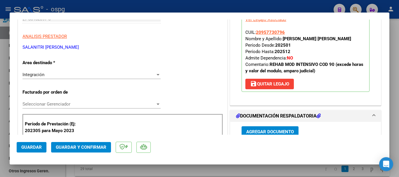
scroll to position [58, 0]
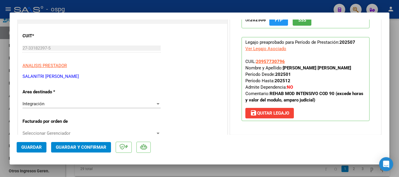
click at [273, 49] on div "Ver Legajo Asociado" at bounding box center [265, 49] width 41 height 6
type input "$ 0,00"
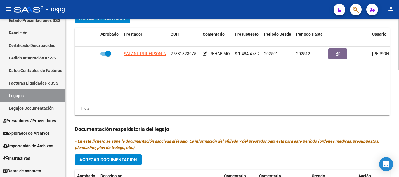
scroll to position [204, 0]
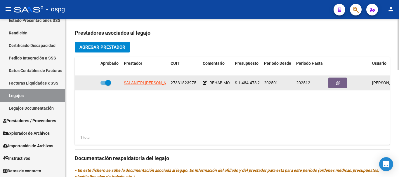
click at [204, 84] on icon at bounding box center [205, 83] width 4 height 4
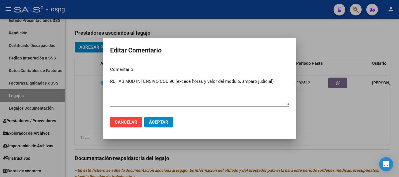
click at [315, 103] on div at bounding box center [199, 88] width 399 height 177
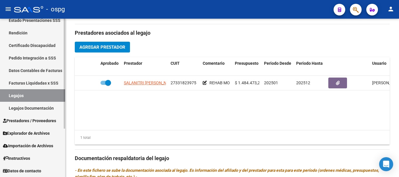
click at [28, 123] on span "Prestadores / Proveedores" at bounding box center [29, 121] width 53 height 6
click at [37, 121] on span "Prestadores / Proveedores" at bounding box center [29, 121] width 53 height 6
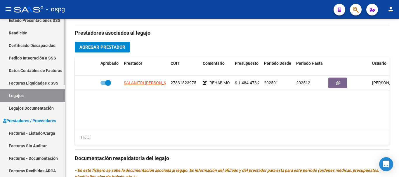
drag, startPoint x: 32, startPoint y: 137, endPoint x: 44, endPoint y: 131, distance: 13.3
click at [32, 136] on link "Facturas - Listado/Carga" at bounding box center [32, 133] width 65 height 13
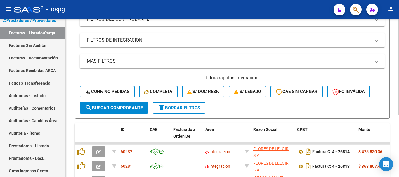
scroll to position [204, 0]
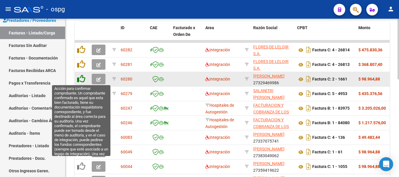
click at [81, 78] on icon at bounding box center [81, 79] width 8 height 8
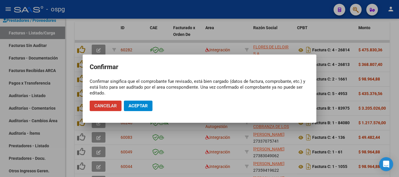
click at [149, 105] on button "Aceptar" at bounding box center [138, 106] width 29 height 11
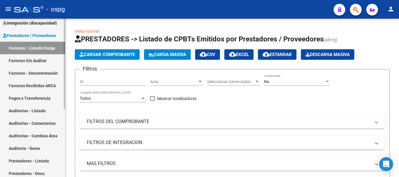
scroll to position [3, 0]
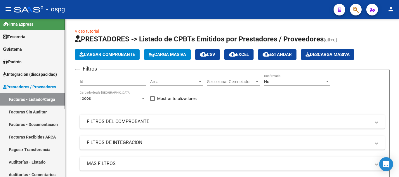
click at [33, 78] on link "Integración (discapacidad)" at bounding box center [32, 74] width 65 height 13
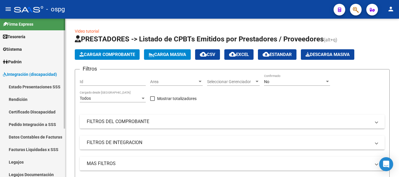
click at [37, 128] on link "Pedido Integración a SSS" at bounding box center [32, 124] width 65 height 13
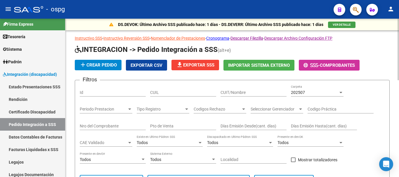
click at [330, 95] on div "202507" at bounding box center [314, 92] width 47 height 5
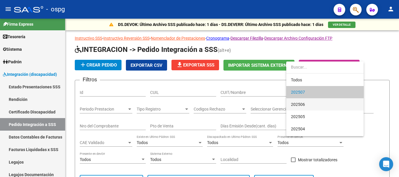
click at [320, 103] on span "202506" at bounding box center [325, 104] width 68 height 12
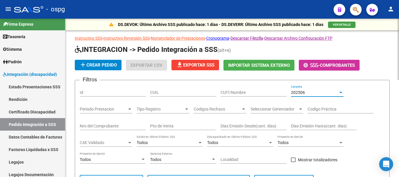
click at [249, 92] on input "CUIT/Nombre" at bounding box center [253, 92] width 66 height 5
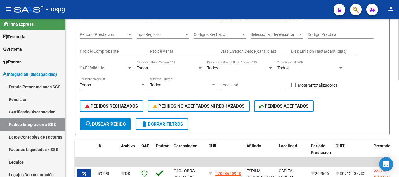
scroll to position [88, 0]
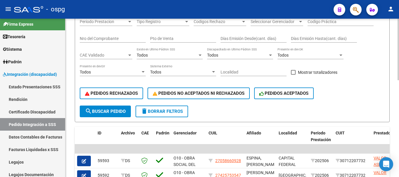
type input "20459113666"
click at [111, 111] on span "search Buscar Pedido" at bounding box center [105, 111] width 41 height 5
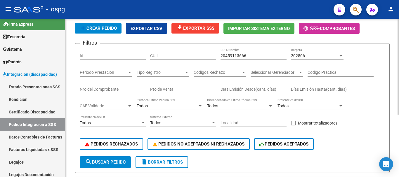
scroll to position [0, 0]
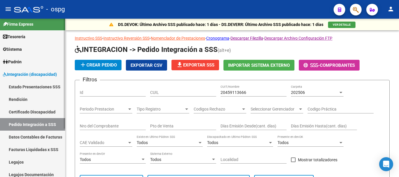
click at [21, 160] on link "Legajos" at bounding box center [32, 162] width 65 height 13
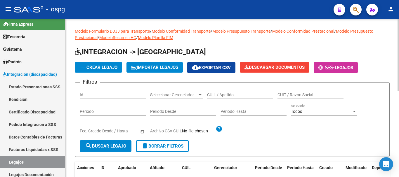
click at [237, 95] on input "CUIL / Apellido" at bounding box center [240, 95] width 66 height 5
type input "CAMPO"
click at [99, 149] on span "search Buscar Legajo" at bounding box center [105, 146] width 41 height 5
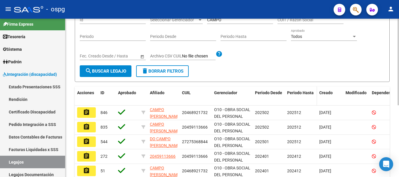
scroll to position [88, 0]
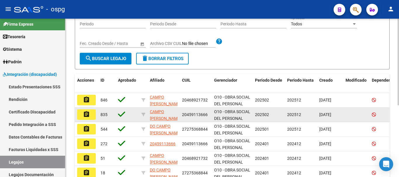
drag, startPoint x: 207, startPoint y: 114, endPoint x: 180, endPoint y: 119, distance: 27.4
click at [180, 119] on datatable-body-cell "20459113666" at bounding box center [196, 115] width 32 height 14
copy span "20459113666"
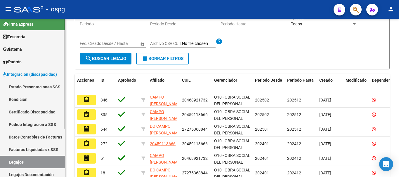
click at [34, 124] on link "Pedido Integración a SSS" at bounding box center [32, 124] width 65 height 13
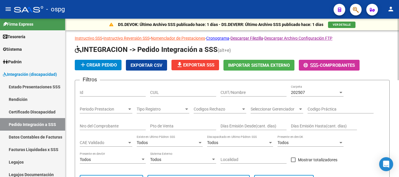
click at [317, 93] on div "202507" at bounding box center [314, 92] width 47 height 5
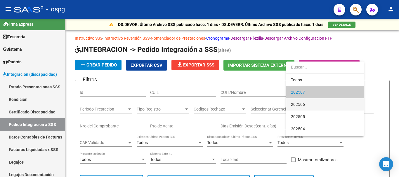
click at [311, 104] on span "202506" at bounding box center [325, 104] width 68 height 12
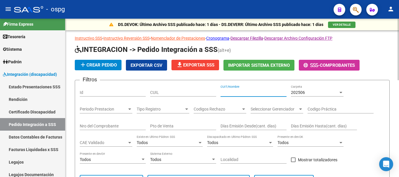
paste input "20459113666"
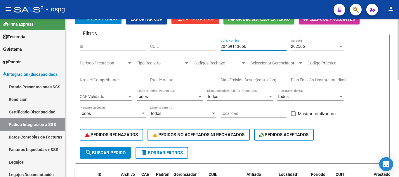
scroll to position [88, 0]
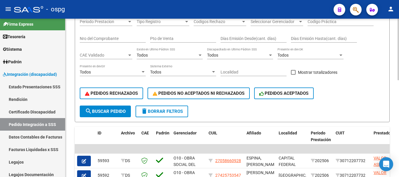
type input "20459113666"
click at [109, 113] on span "search Buscar Pedido" at bounding box center [105, 111] width 41 height 5
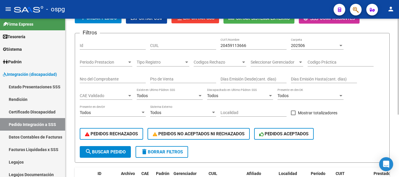
scroll to position [29, 0]
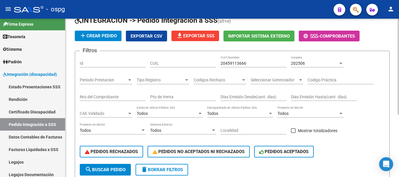
click at [340, 65] on div at bounding box center [340, 63] width 5 height 5
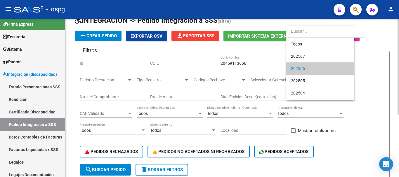
scroll to position [6, 0]
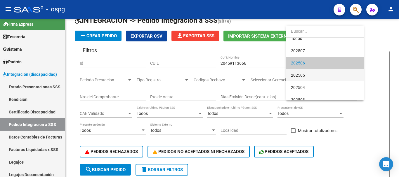
click at [328, 74] on span "202505" at bounding box center [325, 75] width 68 height 12
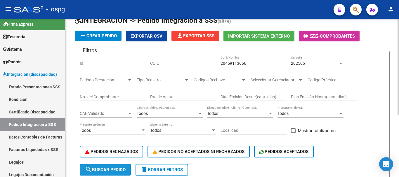
click at [111, 170] on span "search Buscar Pedido" at bounding box center [105, 169] width 41 height 5
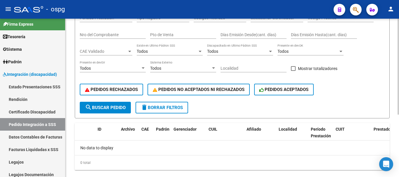
scroll to position [103, 0]
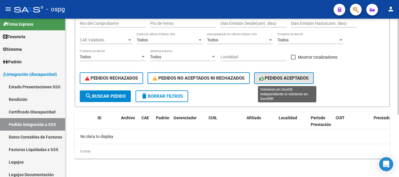
click at [295, 79] on span "PEDIDOS ACEPTADOS" at bounding box center [283, 78] width 49 height 5
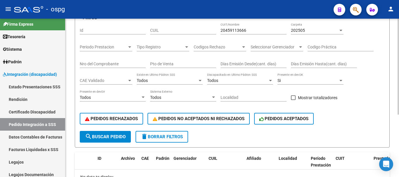
scroll to position [44, 0]
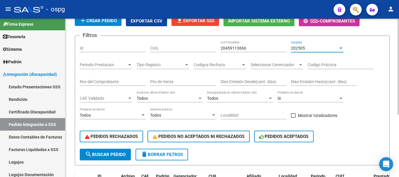
click at [339, 48] on div at bounding box center [340, 48] width 3 height 1
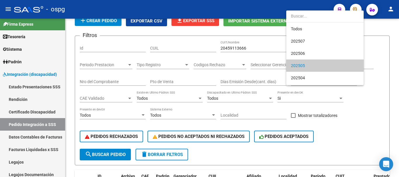
scroll to position [18, 0]
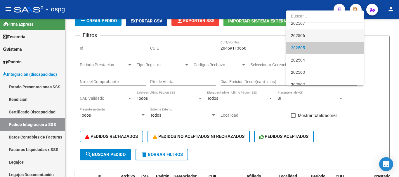
click at [321, 37] on span "202506" at bounding box center [325, 35] width 68 height 12
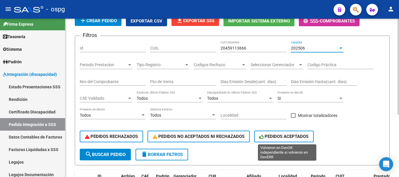
click at [286, 139] on span "PEDIDOS ACEPTADOS" at bounding box center [283, 136] width 49 height 5
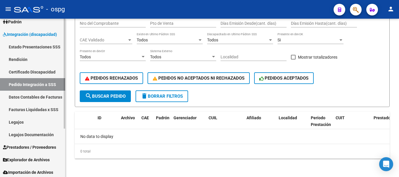
scroll to position [62, 0]
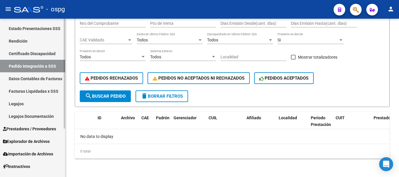
click at [39, 95] on link "Facturas Liquidadas x SSS" at bounding box center [32, 91] width 65 height 13
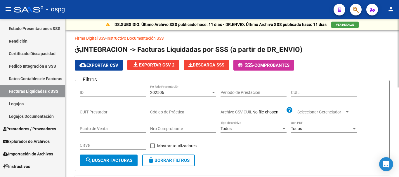
drag, startPoint x: 249, startPoint y: 85, endPoint x: 188, endPoint y: 107, distance: 64.7
click at [188, 107] on div "Código de Práctica" at bounding box center [183, 111] width 66 height 12
click at [385, 120] on form "Filtros ID 202506 Período Presentación Período de Prestación CUIL CUIT Prestado…" at bounding box center [232, 125] width 315 height 91
paste input "20-45911366-6"
type input "20-45911366-6"
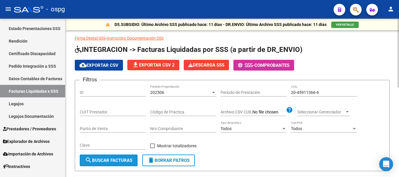
click at [112, 164] on button "search Buscar Facturas" at bounding box center [109, 161] width 58 height 12
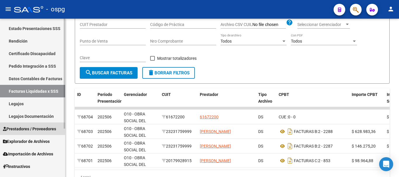
click at [18, 132] on span "Prestadores / Proveedores" at bounding box center [29, 129] width 53 height 6
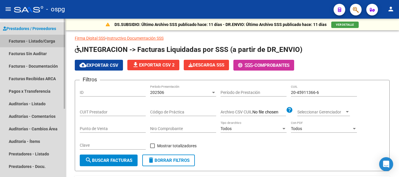
click at [37, 44] on link "Facturas - Listado/Carga" at bounding box center [32, 41] width 65 height 13
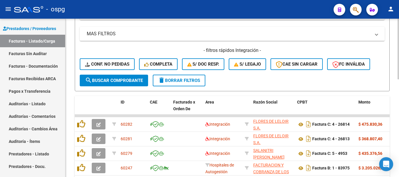
scroll to position [146, 0]
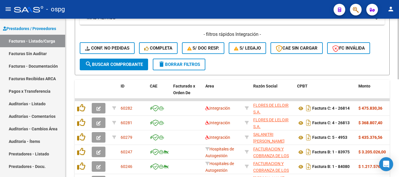
click at [185, 66] on span "delete Borrar Filtros" at bounding box center [179, 64] width 42 height 5
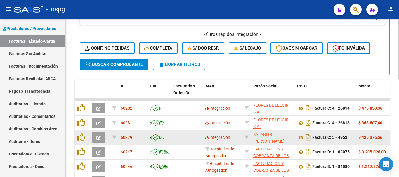
click at [98, 139] on icon "button" at bounding box center [98, 138] width 4 height 4
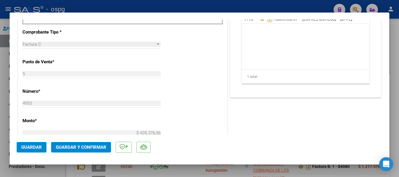
scroll to position [234, 0]
click at [395, 140] on div at bounding box center [199, 88] width 399 height 177
type input "$ 0,00"
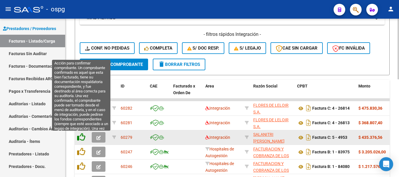
click at [84, 138] on icon at bounding box center [81, 137] width 8 height 8
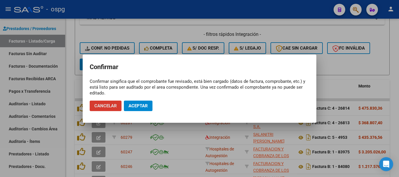
click at [148, 107] on button "Aceptar" at bounding box center [138, 106] width 29 height 11
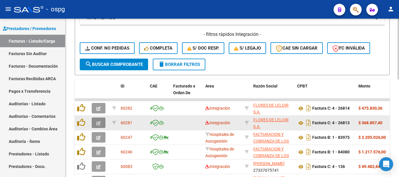
click at [97, 123] on icon "button" at bounding box center [98, 123] width 4 height 4
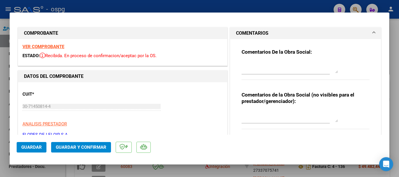
click at [55, 46] on strong "VER COMPROBANTE" at bounding box center [43, 46] width 42 height 5
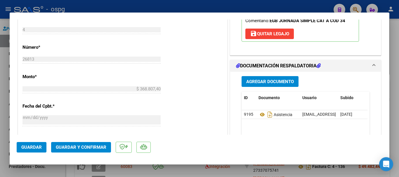
scroll to position [292, 0]
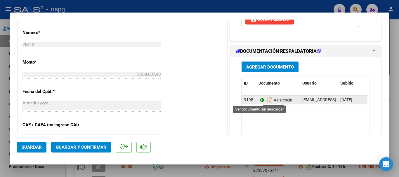
click at [260, 101] on icon at bounding box center [262, 100] width 8 height 7
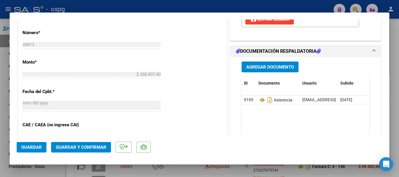
click at [398, 68] on div at bounding box center [199, 88] width 399 height 177
type input "$ 0,00"
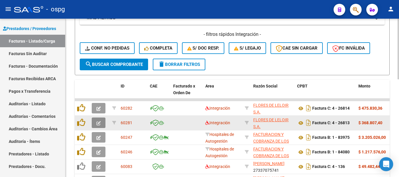
click at [99, 124] on icon "button" at bounding box center [98, 123] width 4 height 4
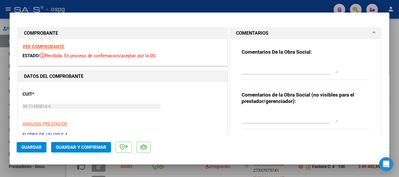
click at [49, 46] on strong "VER COMPROBANTE" at bounding box center [43, 46] width 42 height 5
click at [397, 119] on div at bounding box center [199, 88] width 399 height 177
type input "$ 0,00"
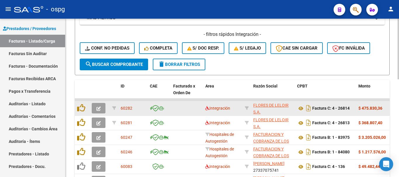
click at [97, 109] on icon "button" at bounding box center [98, 109] width 4 height 4
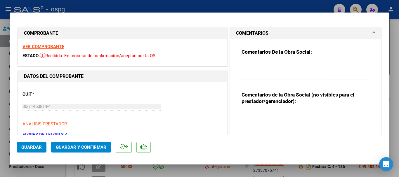
click at [51, 46] on strong "VER COMPROBANTE" at bounding box center [43, 46] width 42 height 5
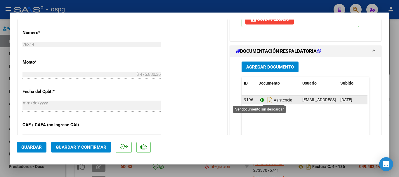
click at [261, 99] on icon at bounding box center [262, 100] width 8 height 7
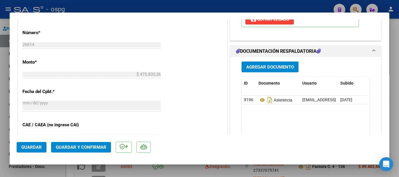
click at [394, 85] on div at bounding box center [199, 88] width 399 height 177
type input "$ 0,00"
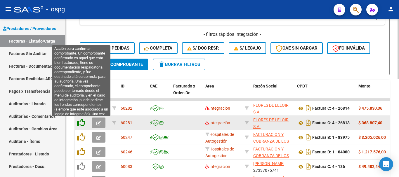
click at [81, 123] on icon at bounding box center [81, 123] width 8 height 8
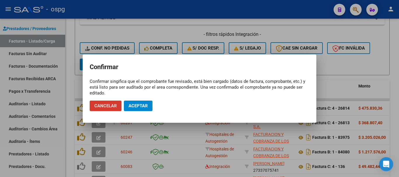
click at [143, 102] on button "Aceptar" at bounding box center [138, 106] width 29 height 11
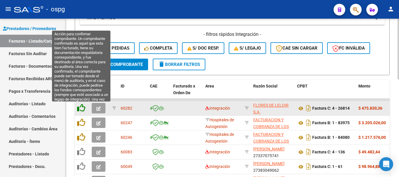
click at [82, 108] on icon at bounding box center [81, 108] width 8 height 8
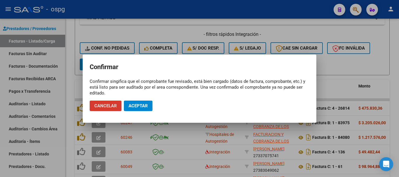
click at [131, 102] on button "Aceptar" at bounding box center [138, 106] width 29 height 11
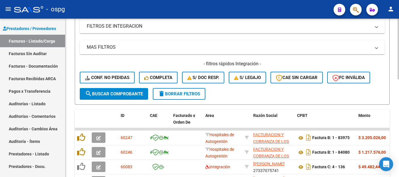
scroll to position [117, 0]
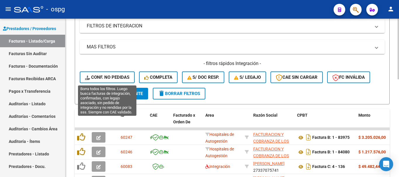
click at [104, 75] on span "Conf. no pedidas" at bounding box center [107, 77] width 44 height 5
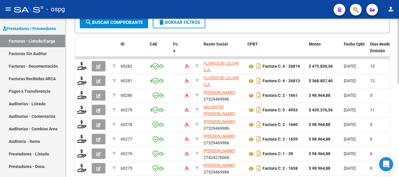
scroll to position [168, 0]
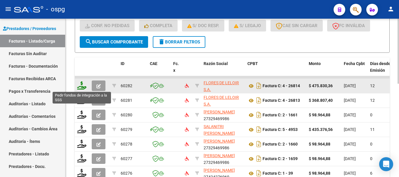
click at [81, 88] on icon at bounding box center [81, 85] width 9 height 8
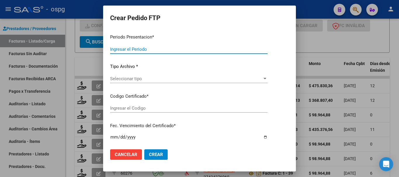
type input "202507"
type input "$ 475.830,36"
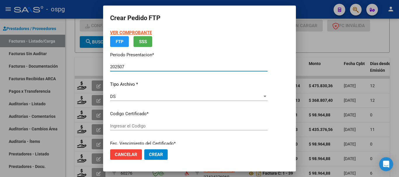
type input "5677555091"
type input "[DATE]"
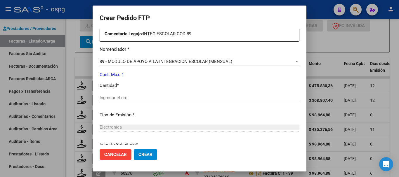
scroll to position [234, 0]
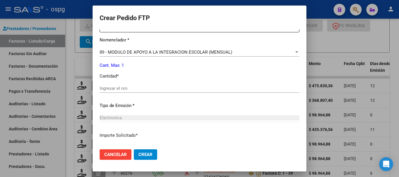
click at [234, 90] on input "Ingresar el nro" at bounding box center [200, 88] width 200 height 5
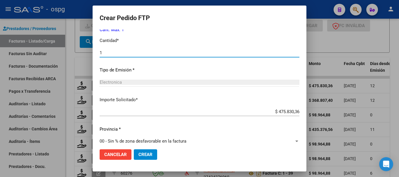
scroll to position [276, 0]
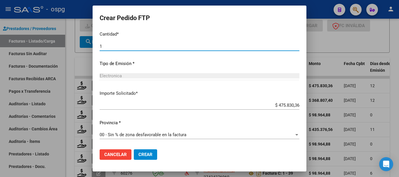
type input "1"
click at [138, 155] on span "Crear" at bounding box center [145, 154] width 14 height 5
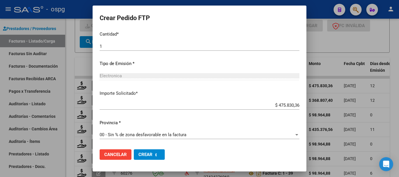
scroll to position [0, 0]
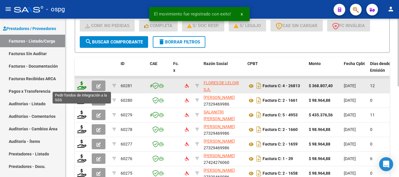
click at [83, 88] on icon at bounding box center [81, 85] width 9 height 8
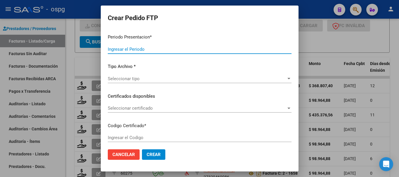
type input "202507"
type input "$ 368.807,40"
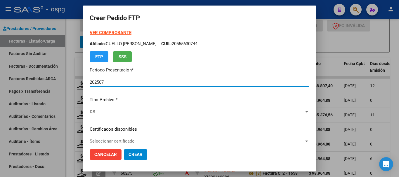
type input "2146393"
type input "[DATE]"
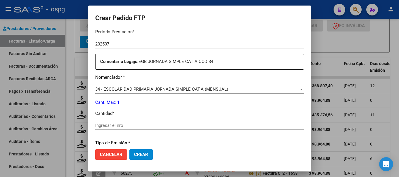
scroll to position [204, 0]
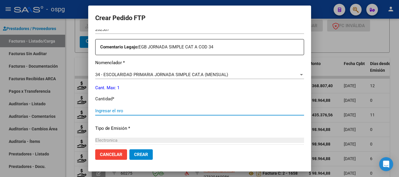
click at [145, 112] on input "Ingresar el nro" at bounding box center [199, 110] width 209 height 5
type input "1"
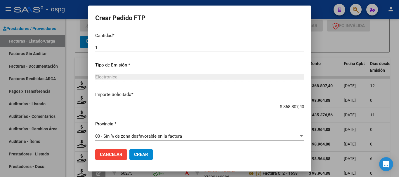
scroll to position [269, 0]
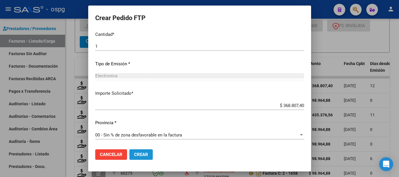
click at [136, 157] on span "Crear" at bounding box center [141, 154] width 14 height 5
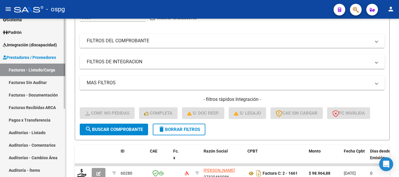
scroll to position [32, 0]
click at [17, 48] on link "Integración (discapacidad)" at bounding box center [32, 45] width 65 height 13
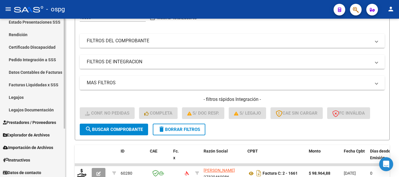
scroll to position [70, 0]
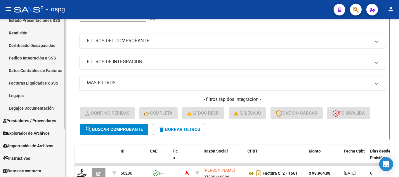
click at [40, 58] on link "Pedido Integración a SSS" at bounding box center [32, 58] width 65 height 13
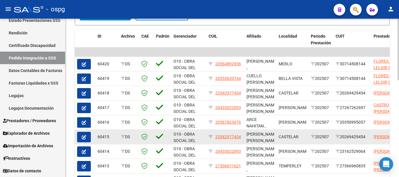
scroll to position [198, 0]
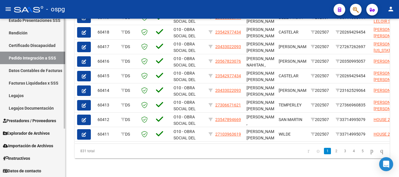
click at [18, 121] on span "Prestadores / Proveedores" at bounding box center [29, 121] width 53 height 6
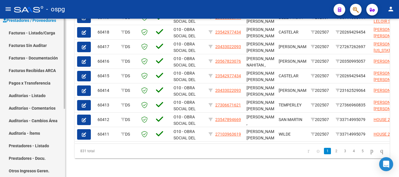
click at [30, 35] on link "Facturas - Listado/Carga" at bounding box center [32, 33] width 65 height 13
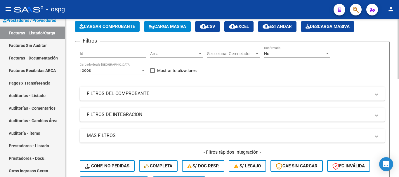
scroll to position [58, 0]
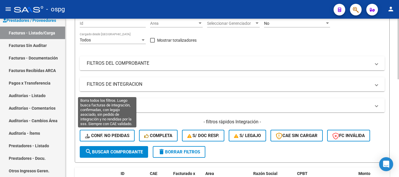
click at [112, 137] on span "Conf. no pedidas" at bounding box center [107, 135] width 44 height 5
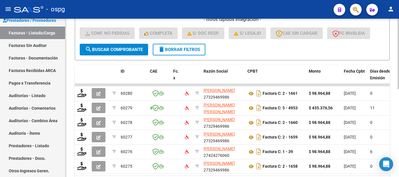
scroll to position [175, 0]
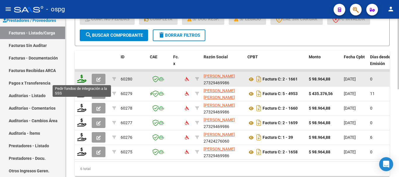
click at [83, 81] on icon at bounding box center [81, 79] width 9 height 8
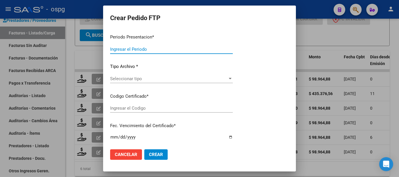
type input "202507"
type input "$ 98.964,88"
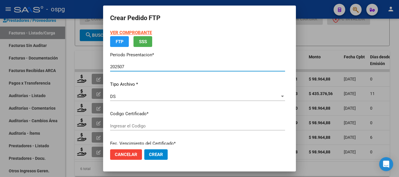
type input "494025362"
type input "2027-12-01"
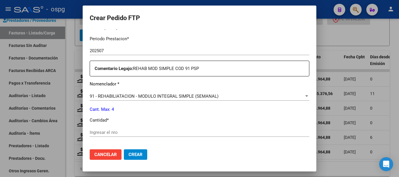
scroll to position [204, 0]
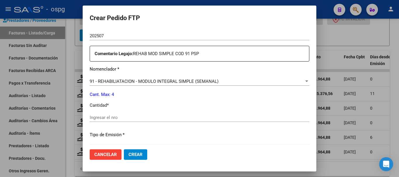
click at [186, 116] on input "Ingresar el nro" at bounding box center [200, 117] width 220 height 5
type input "4"
click at [133, 156] on span "Crear" at bounding box center [135, 154] width 14 height 5
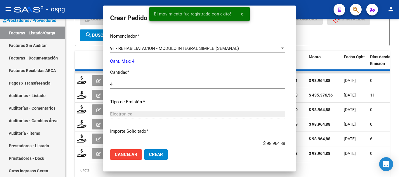
scroll to position [0, 0]
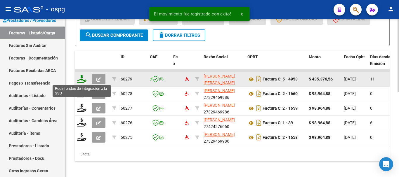
click at [81, 81] on icon at bounding box center [81, 79] width 9 height 8
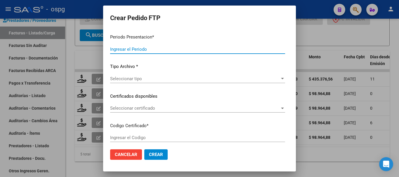
type input "202507"
type input "$ 435.376,56"
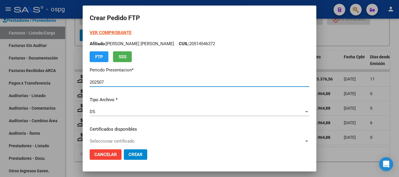
type input "2231850227"
type input "2032-05-17"
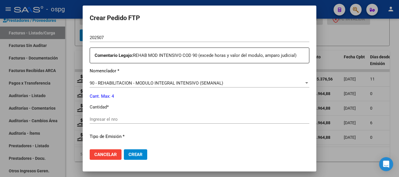
scroll to position [204, 0]
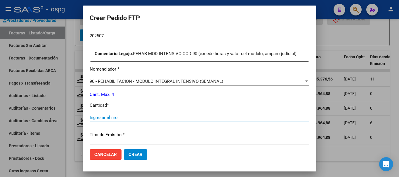
click at [149, 116] on input "Ingresar el nro" at bounding box center [200, 117] width 220 height 5
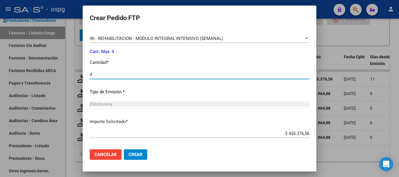
scroll to position [263, 0]
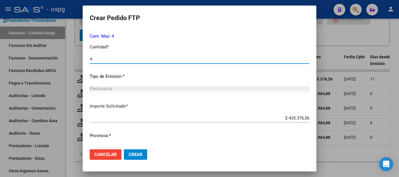
type input "4"
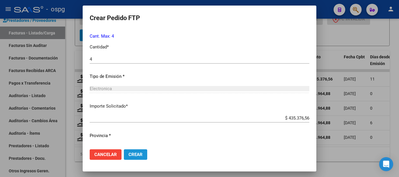
click at [140, 157] on span "Crear" at bounding box center [135, 154] width 14 height 5
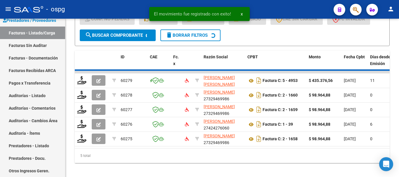
scroll to position [168, 0]
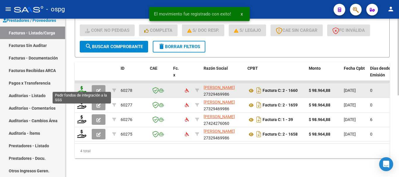
click at [80, 86] on icon at bounding box center [81, 90] width 9 height 8
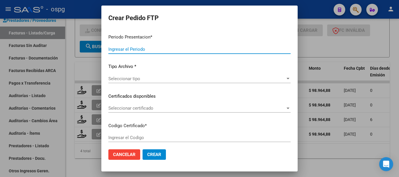
type input "202507"
type input "$ 98.964,88"
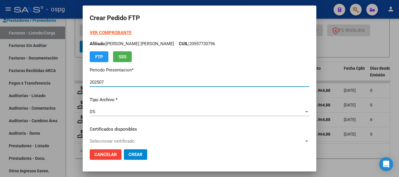
type input "7688179238"
type input "2039-12-09"
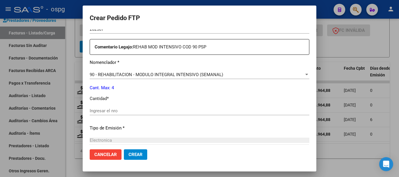
scroll to position [234, 0]
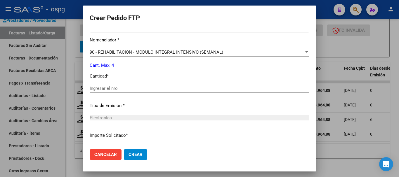
click at [180, 88] on input "Ingresar el nro" at bounding box center [200, 88] width 220 height 5
type input "4"
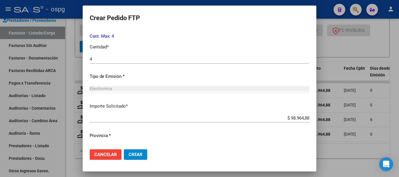
scroll to position [276, 0]
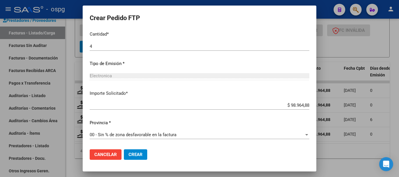
click at [139, 152] on span "Crear" at bounding box center [135, 154] width 14 height 5
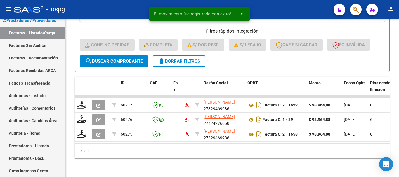
scroll to position [154, 0]
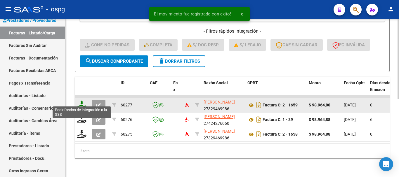
click at [82, 102] on icon at bounding box center [81, 105] width 9 height 8
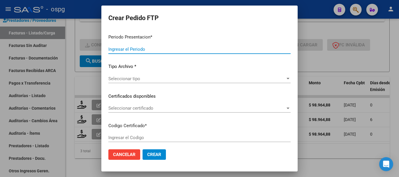
type input "202507"
type input "$ 98.964,88"
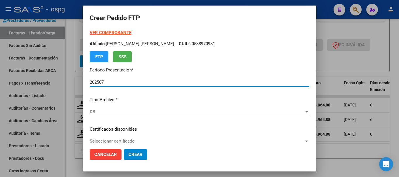
type input "9779772146"
type input "2029-01-31"
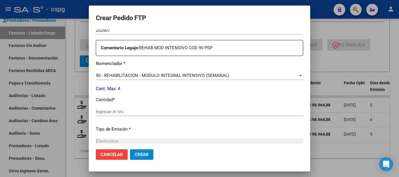
scroll to position [234, 0]
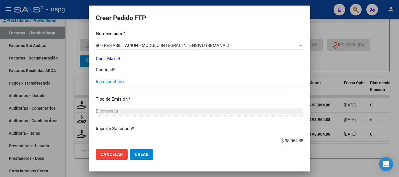
click at [182, 81] on input "Ingresar el nro" at bounding box center [199, 81] width 207 height 5
type input "4"
click at [135, 152] on span "Crear" at bounding box center [142, 154] width 14 height 5
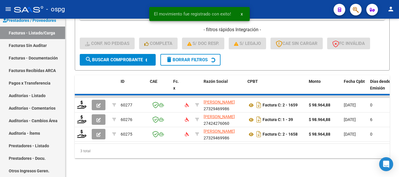
scroll to position [139, 0]
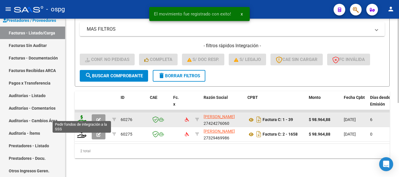
click at [84, 117] on icon at bounding box center [81, 119] width 9 height 8
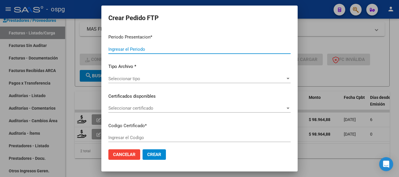
type input "202507"
type input "$ 98.964,88"
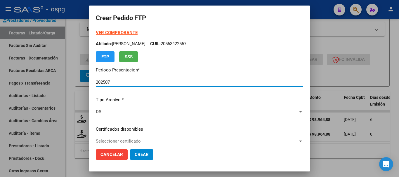
type input "2744722"
type input "2027-12-01"
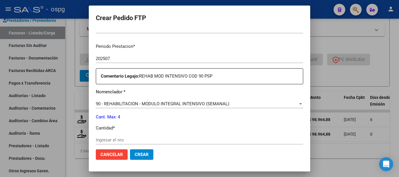
scroll to position [204, 0]
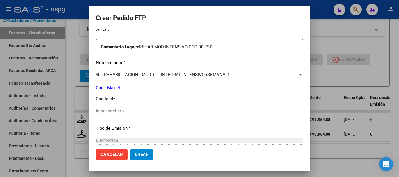
click at [145, 110] on input "Ingresar el nro" at bounding box center [199, 110] width 207 height 5
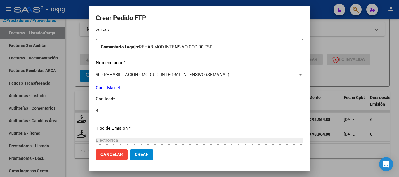
type input "4"
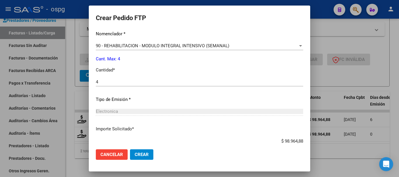
scroll to position [234, 0]
click at [136, 155] on span "Crear" at bounding box center [142, 154] width 14 height 5
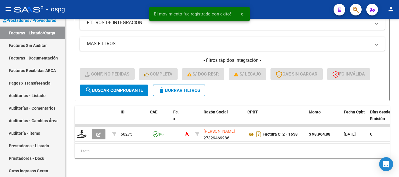
scroll to position [125, 0]
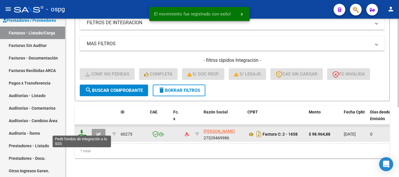
click at [82, 131] on icon at bounding box center [81, 134] width 9 height 8
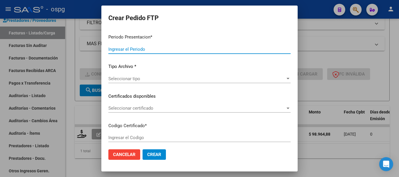
type input "202507"
type input "$ 98.964,88"
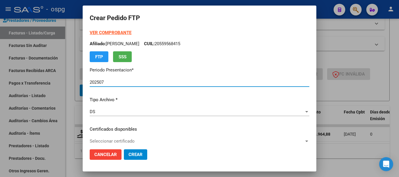
type input "934349131"
type input "2033-05-01"
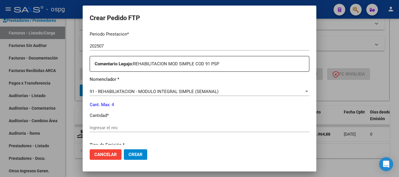
scroll to position [204, 0]
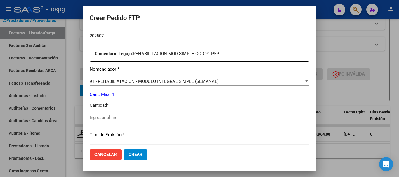
click at [187, 120] on input "Ingresar el nro" at bounding box center [200, 117] width 220 height 5
type input "4"
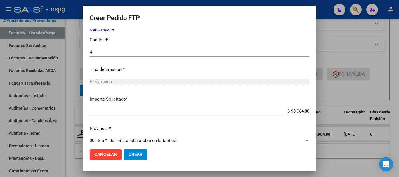
scroll to position [276, 0]
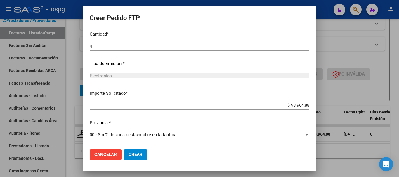
click at [137, 151] on button "Crear" at bounding box center [135, 154] width 23 height 11
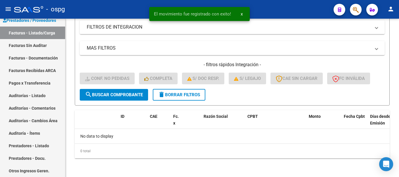
scroll to position [116, 0]
click at [185, 96] on span "delete Borrar Filtros" at bounding box center [179, 94] width 42 height 5
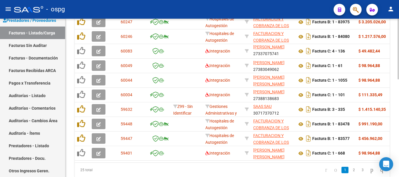
scroll to position [256, 0]
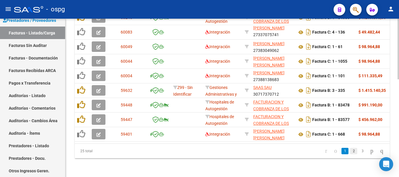
click at [350, 152] on link "2" at bounding box center [353, 151] width 7 height 6
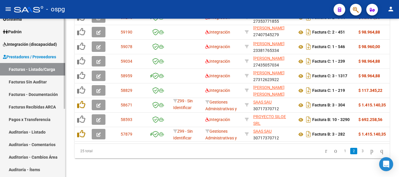
scroll to position [32, 0]
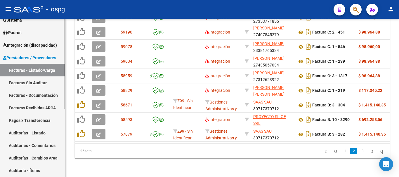
click at [24, 48] on link "Integración (discapacidad)" at bounding box center [32, 45] width 65 height 13
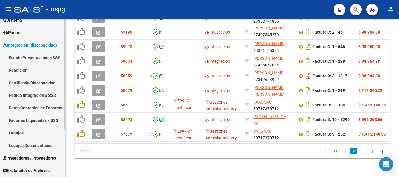
click at [30, 125] on link "Facturas Liquidadas x SSS" at bounding box center [32, 120] width 65 height 13
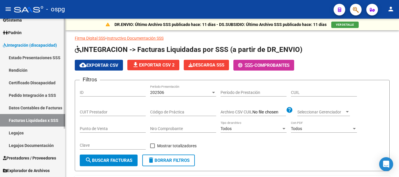
click at [27, 96] on link "Pedido Integración a SSS" at bounding box center [32, 95] width 65 height 13
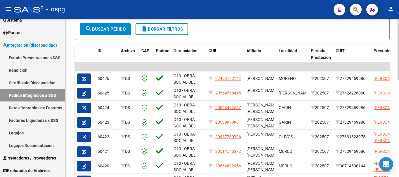
scroll to position [162, 0]
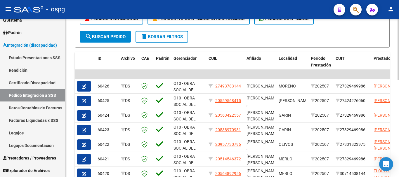
click at [173, 40] on button "delete Borrar Filtros" at bounding box center [161, 37] width 53 height 12
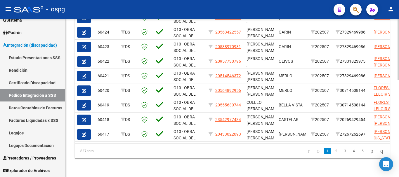
scroll to position [0, 199]
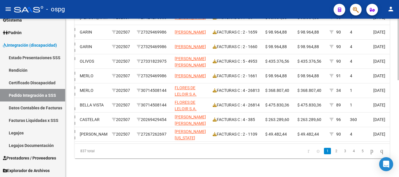
click at [237, 148] on datatable-pager "1 2 3 4 5" at bounding box center [263, 151] width 247 height 10
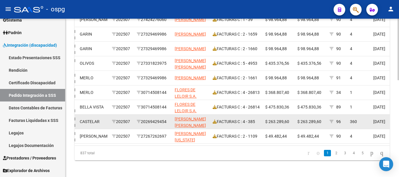
scroll to position [250, 0]
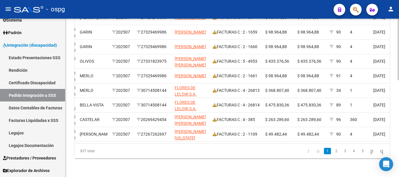
click at [333, 154] on link "2" at bounding box center [336, 151] width 7 height 6
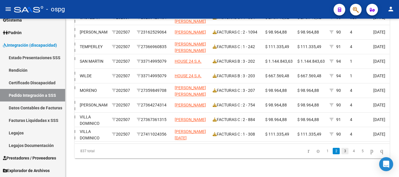
click at [341, 153] on link "3" at bounding box center [344, 151] width 7 height 6
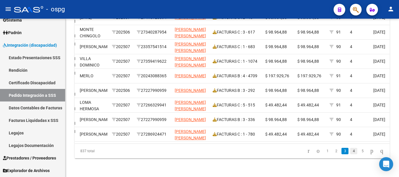
click at [350, 153] on link "4" at bounding box center [353, 151] width 7 height 6
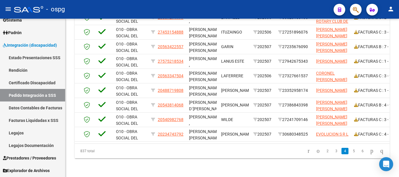
scroll to position [0, 0]
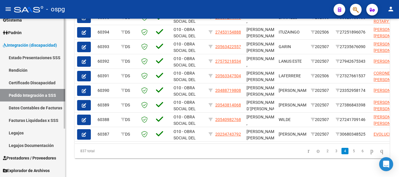
click at [29, 156] on span "Prestadores / Proveedores" at bounding box center [29, 158] width 53 height 6
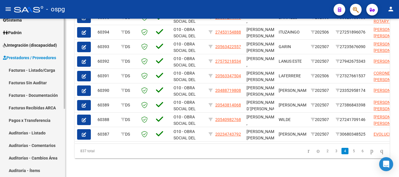
click at [37, 73] on link "Facturas - Listado/Carga" at bounding box center [32, 70] width 65 height 13
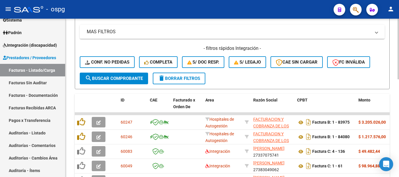
scroll to position [146, 0]
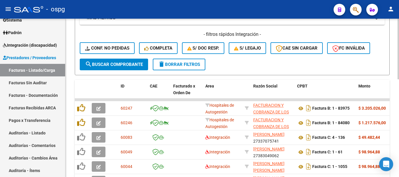
click at [184, 65] on span "delete Borrar Filtros" at bounding box center [179, 64] width 42 height 5
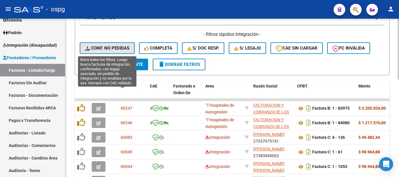
click at [113, 50] on span "Conf. no pedidas" at bounding box center [107, 48] width 44 height 5
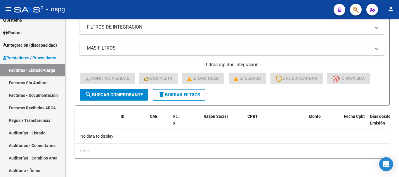
scroll to position [116, 0]
click at [185, 95] on span "delete Borrar Filtros" at bounding box center [179, 94] width 42 height 5
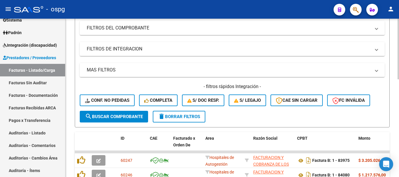
scroll to position [57, 0]
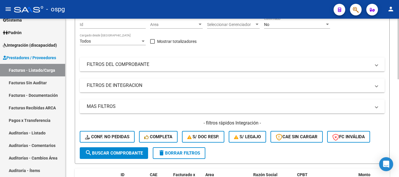
click at [187, 153] on span "delete Borrar Filtros" at bounding box center [179, 153] width 42 height 5
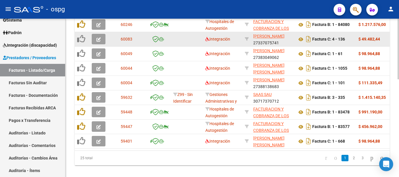
scroll to position [256, 0]
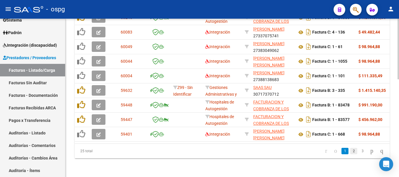
click at [350, 153] on link "2" at bounding box center [353, 151] width 7 height 6
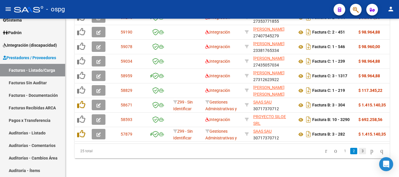
click at [359, 152] on link "3" at bounding box center [362, 151] width 7 height 6
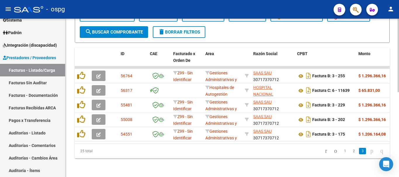
scroll to position [183, 0]
click at [324, 152] on icon "go to first page" at bounding box center [326, 150] width 4 height 7
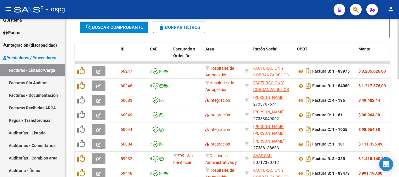
click at [183, 26] on span "delete Borrar Filtros" at bounding box center [179, 27] width 42 height 5
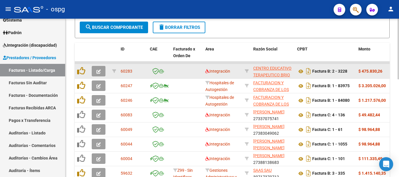
click at [99, 71] on icon "button" at bounding box center [98, 71] width 4 height 4
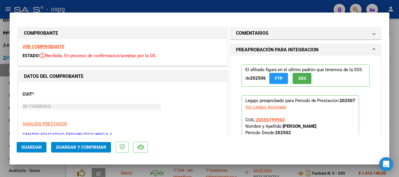
click at [51, 45] on strong "VER COMPROBANTE" at bounding box center [43, 46] width 42 height 5
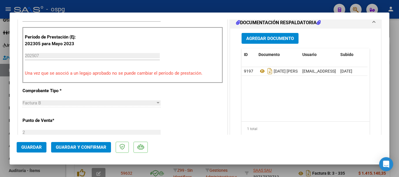
scroll to position [175, 0]
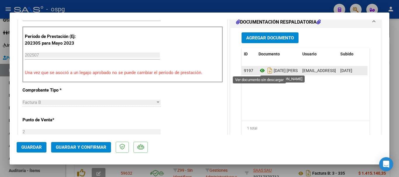
click at [260, 69] on icon at bounding box center [262, 70] width 8 height 7
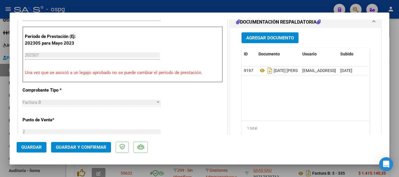
click at [397, 95] on div at bounding box center [199, 88] width 399 height 177
type input "$ 0,00"
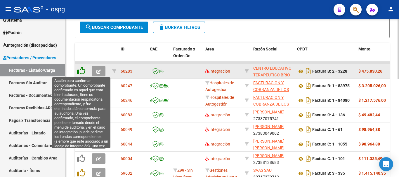
click at [81, 73] on icon at bounding box center [81, 71] width 8 height 8
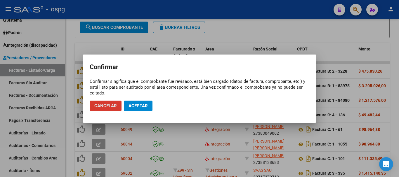
click at [145, 105] on span "Aceptar" at bounding box center [137, 105] width 19 height 5
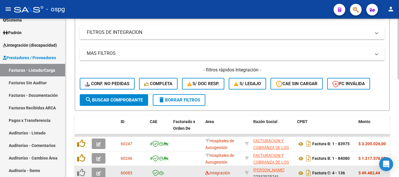
scroll to position [95, 0]
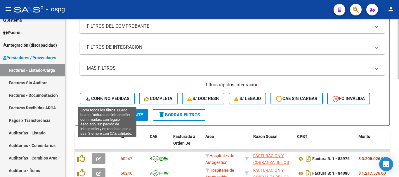
click at [117, 97] on span "Conf. no pedidas" at bounding box center [107, 98] width 44 height 5
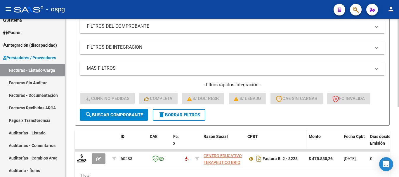
scroll to position [125, 0]
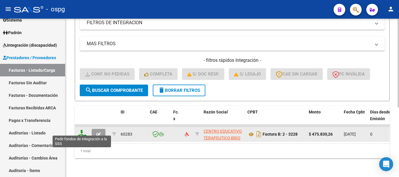
click at [82, 131] on icon at bounding box center [81, 134] width 9 height 8
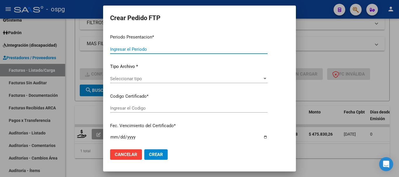
type input "202507"
type input "$ 475.830,26"
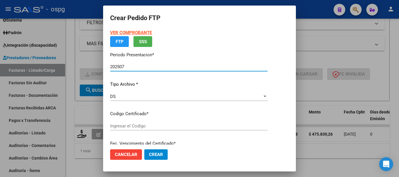
type input "2749259"
type input "2025-11-02"
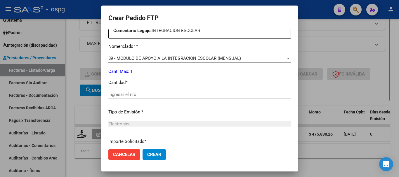
scroll to position [234, 0]
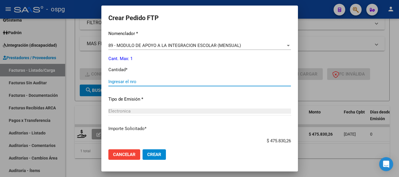
click at [168, 84] on input "Ingresar el nro" at bounding box center [199, 81] width 182 height 5
type input "1"
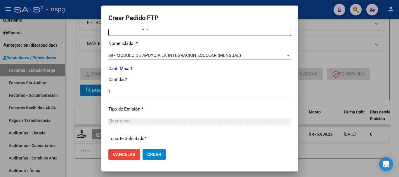
scroll to position [269, 0]
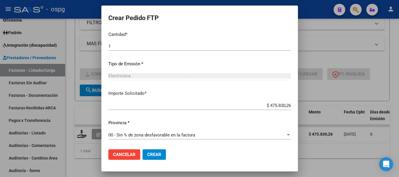
click at [147, 155] on span "Crear" at bounding box center [154, 154] width 14 height 5
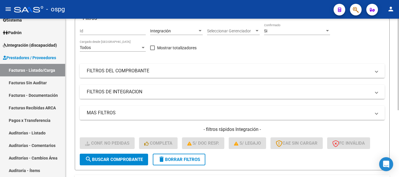
scroll to position [28, 0]
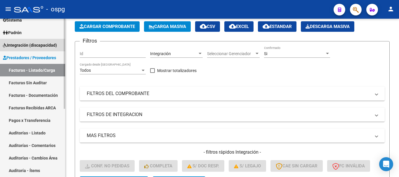
click at [27, 46] on span "Integración (discapacidad)" at bounding box center [30, 45] width 54 height 6
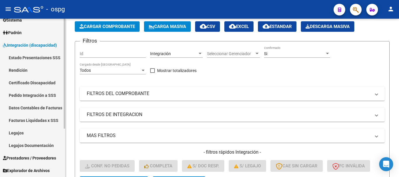
click at [41, 98] on link "Pedido Integración a SSS" at bounding box center [32, 95] width 65 height 13
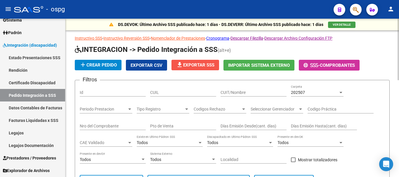
click at [200, 67] on button "file_download Exportar SSS" at bounding box center [195, 65] width 48 height 11
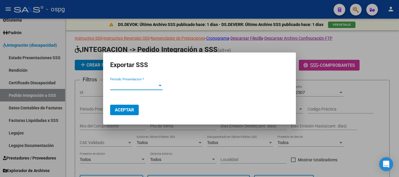
click at [158, 86] on div at bounding box center [159, 85] width 5 height 5
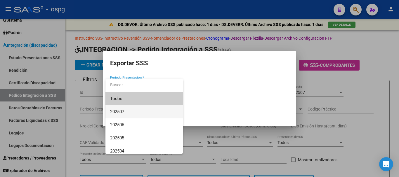
click at [145, 110] on span "202507" at bounding box center [144, 111] width 68 height 13
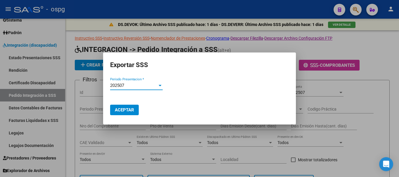
click at [128, 112] on span "Aceptar" at bounding box center [124, 109] width 19 height 5
click at [372, 144] on div at bounding box center [199, 88] width 399 height 177
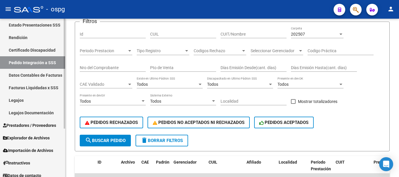
scroll to position [70, 0]
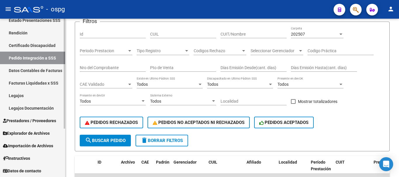
click at [28, 123] on span "Prestadores / Proveedores" at bounding box center [29, 121] width 53 height 6
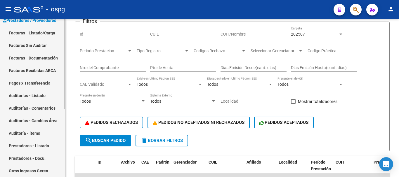
click at [40, 35] on link "Facturas - Listado/Carga" at bounding box center [32, 33] width 65 height 13
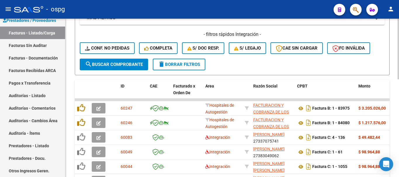
click at [189, 67] on span "delete Borrar Filtros" at bounding box center [179, 64] width 42 height 5
